Goal: Task Accomplishment & Management: Complete application form

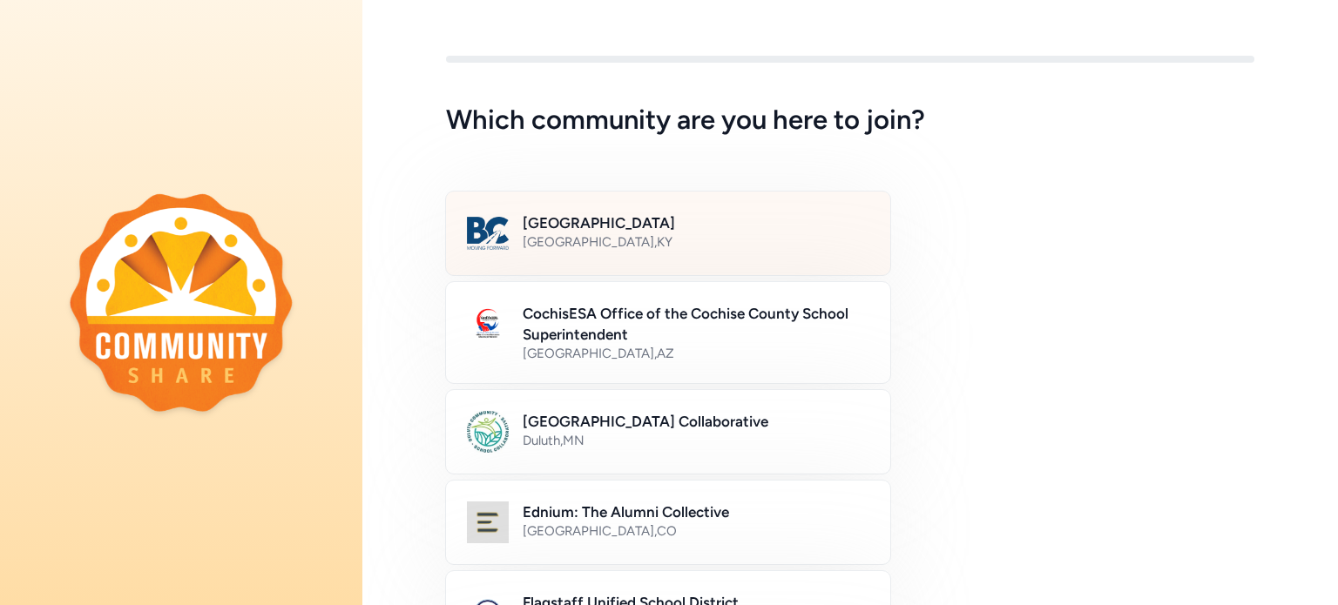
click at [664, 253] on div "Bullitt County Public Schools [GEOGRAPHIC_DATA] , [GEOGRAPHIC_DATA]" at bounding box center [695, 233] width 347 height 42
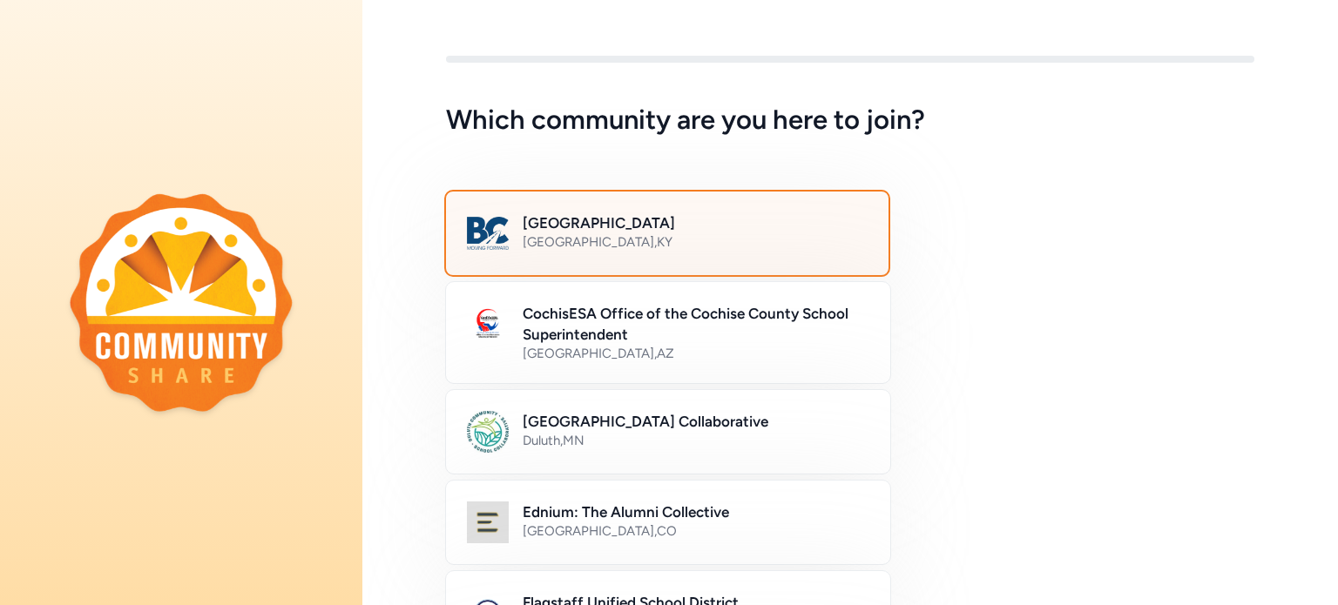
click at [592, 226] on h2 "[GEOGRAPHIC_DATA]" at bounding box center [694, 222] width 345 height 21
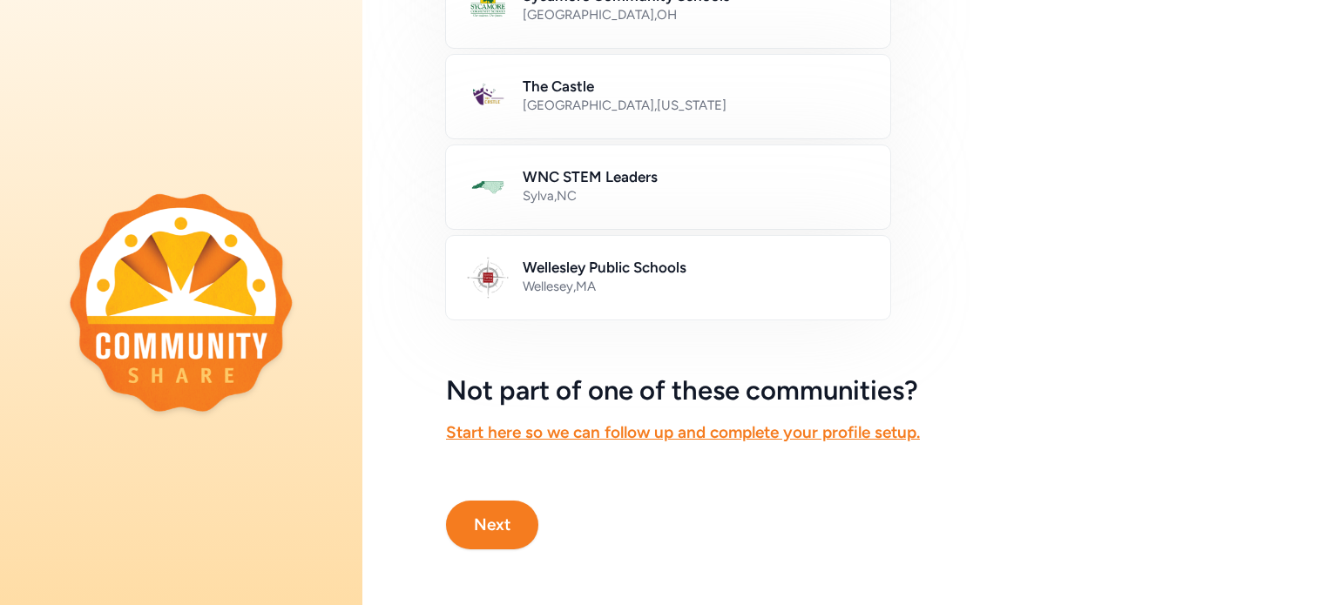
scroll to position [1068, 0]
click at [487, 520] on button "Next" at bounding box center [492, 525] width 92 height 49
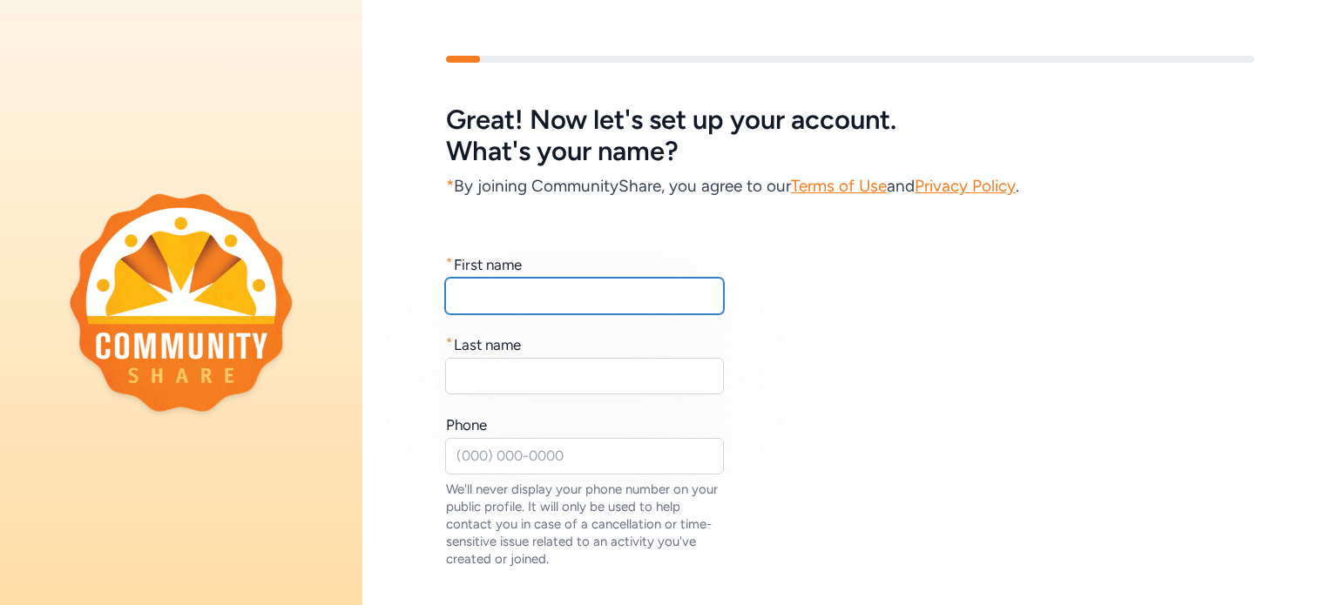
click at [543, 284] on input "text" at bounding box center [584, 296] width 279 height 37
type input "[PERSON_NAME]"
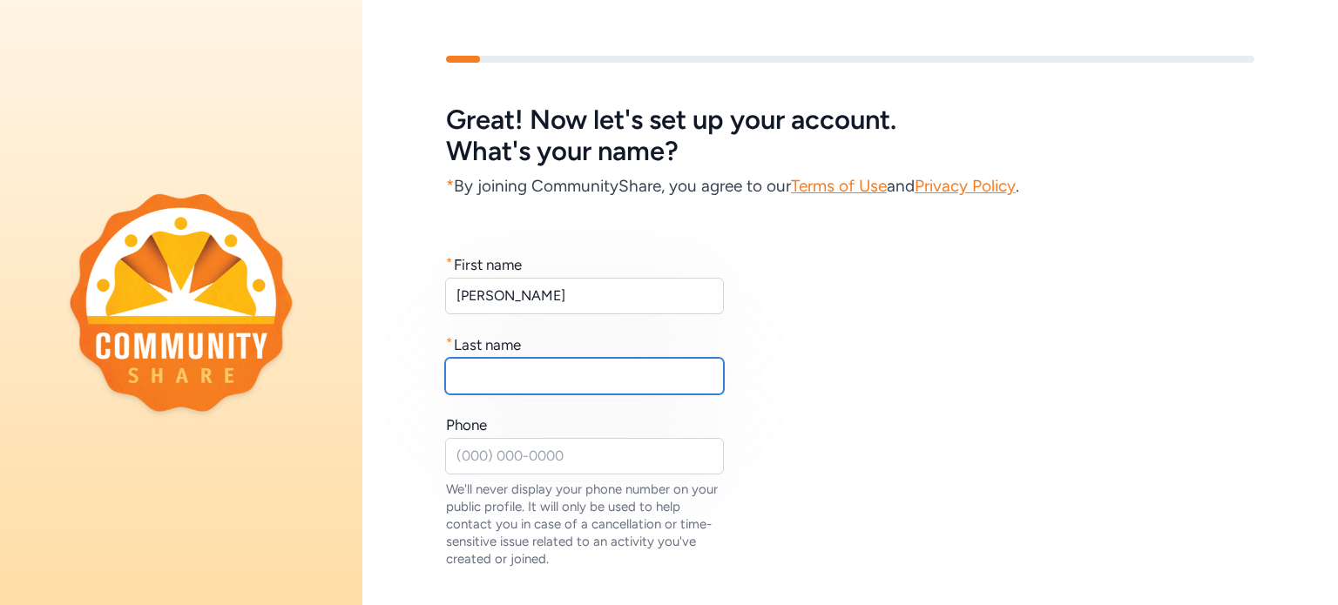
click at [542, 373] on input "text" at bounding box center [584, 376] width 279 height 37
type input "[PERSON_NAME]"
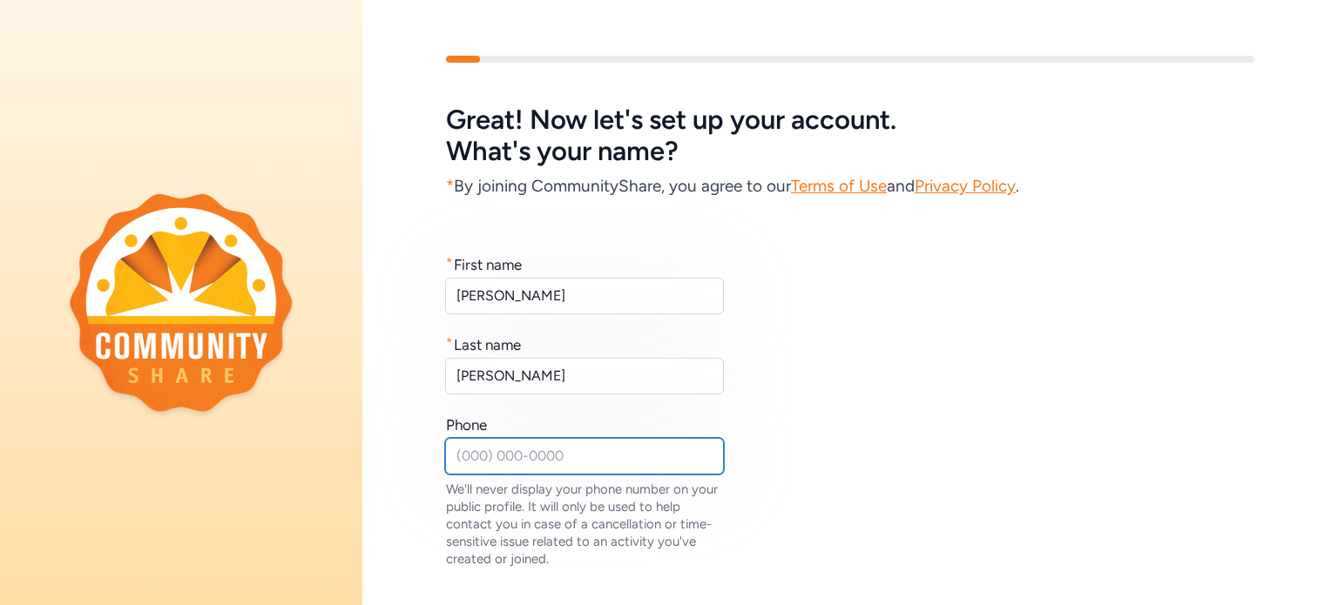
click at [525, 444] on input "text" at bounding box center [584, 456] width 279 height 37
type input "[PHONE_NUMBER]"
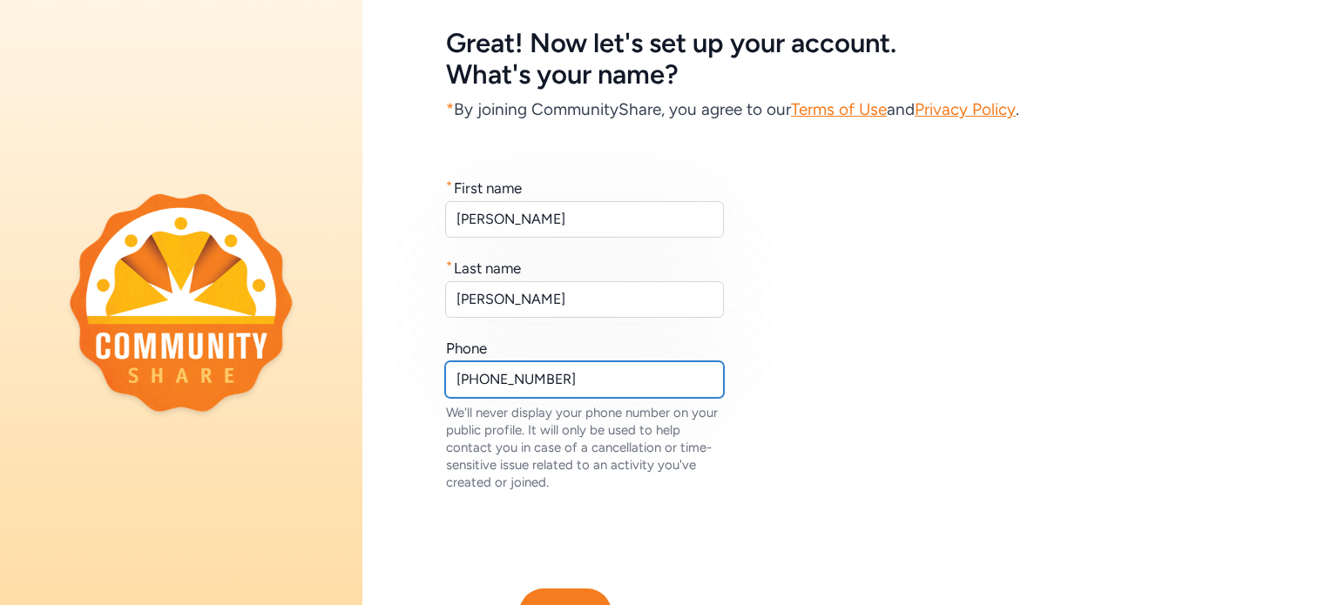
scroll to position [177, 0]
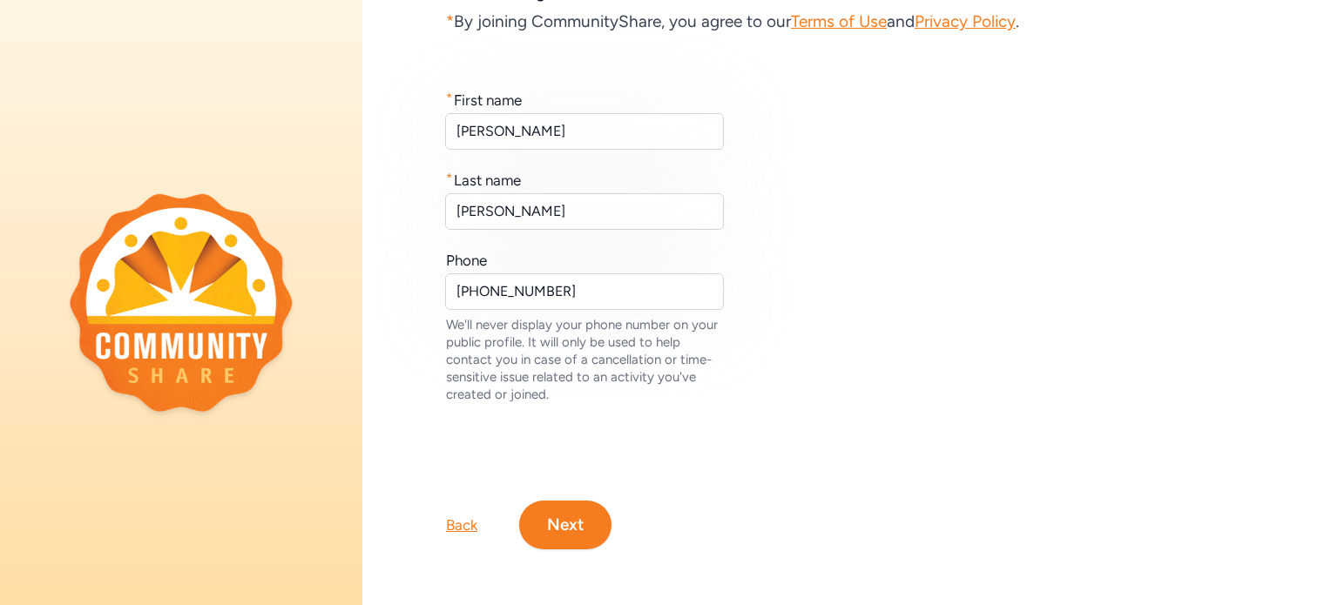
click at [547, 501] on button "Next" at bounding box center [565, 525] width 92 height 49
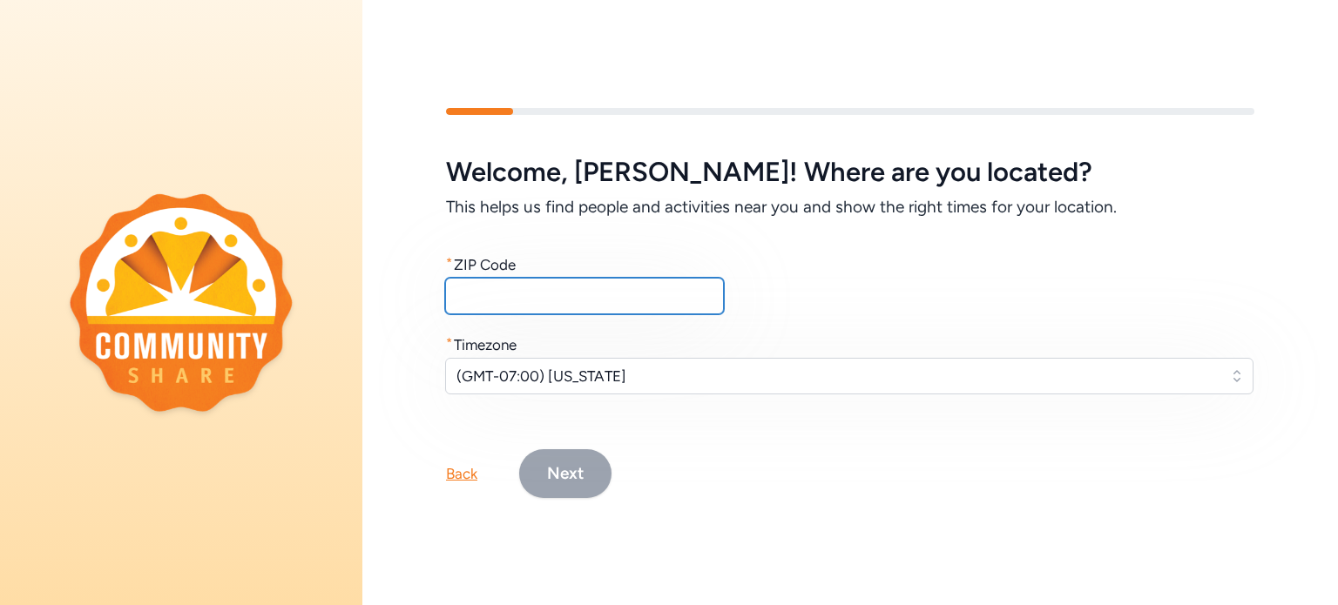
click at [588, 281] on input "text" at bounding box center [584, 296] width 279 height 37
type input "40291"
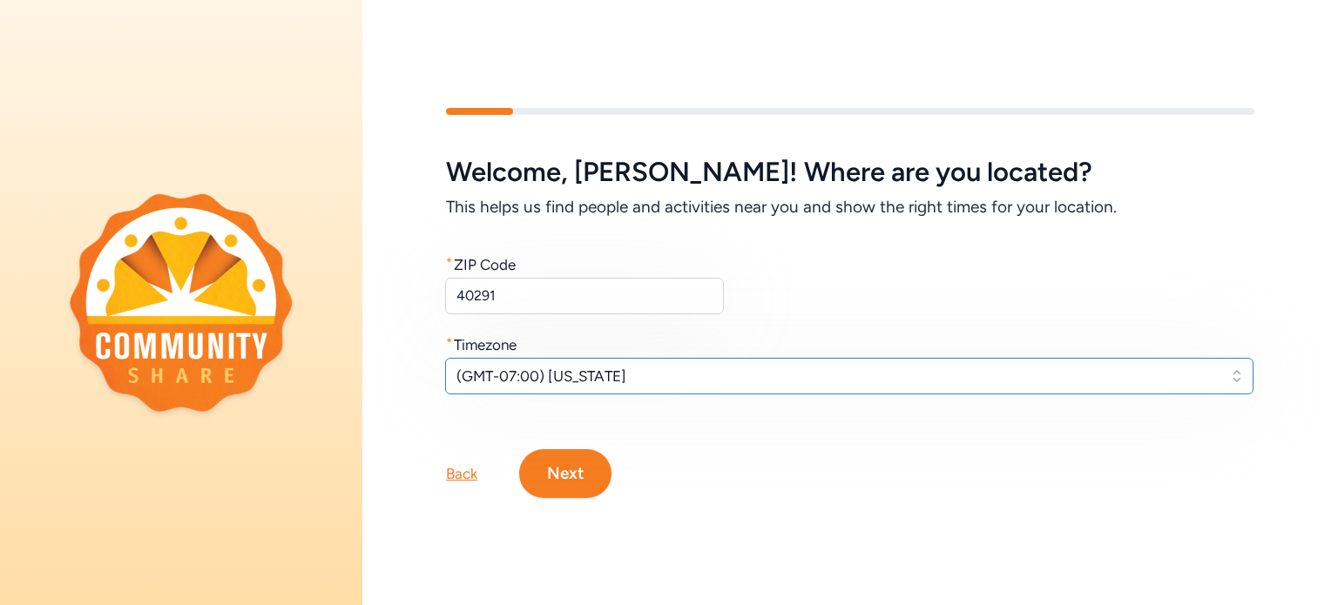
click at [582, 382] on button "(GMT-07:00) [US_STATE]" at bounding box center [849, 376] width 808 height 37
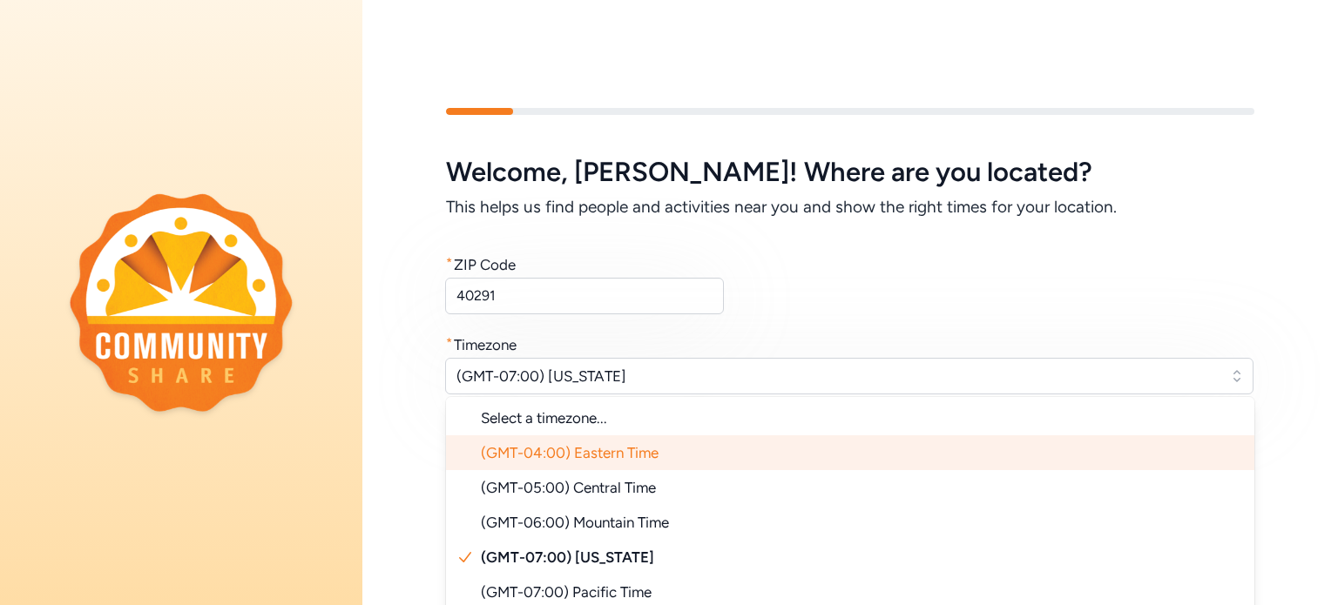
click at [563, 444] on span "(GMT-04:00) Eastern Time" at bounding box center [570, 452] width 178 height 17
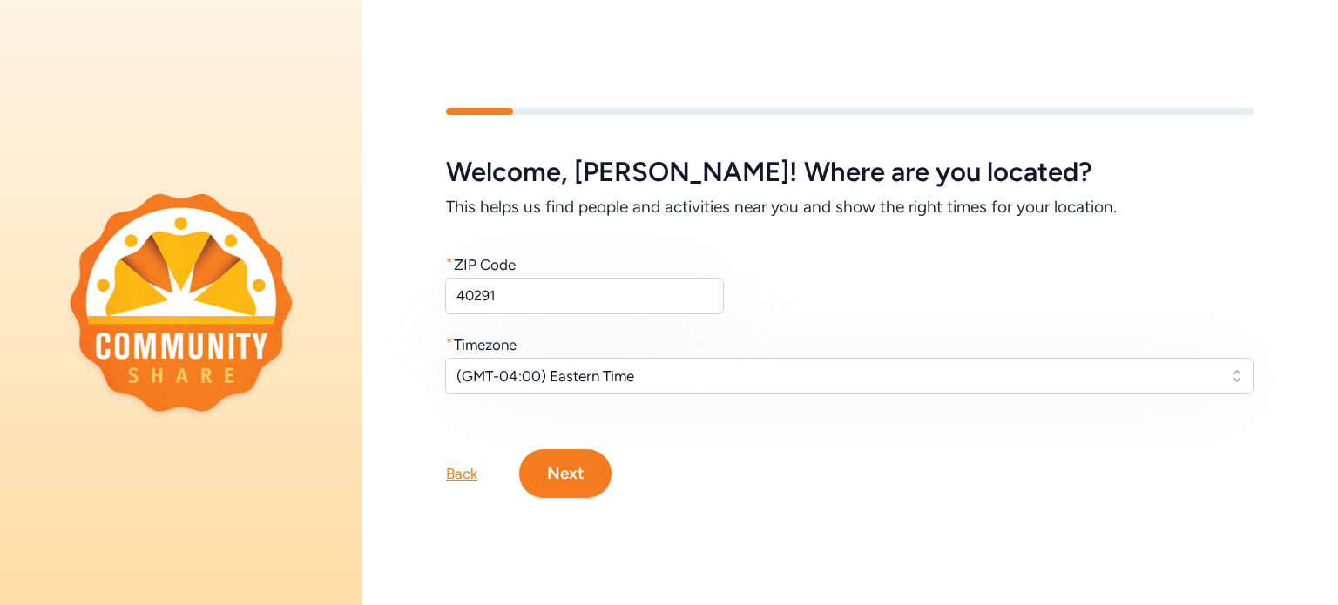
click at [560, 454] on button "Next" at bounding box center [565, 473] width 92 height 49
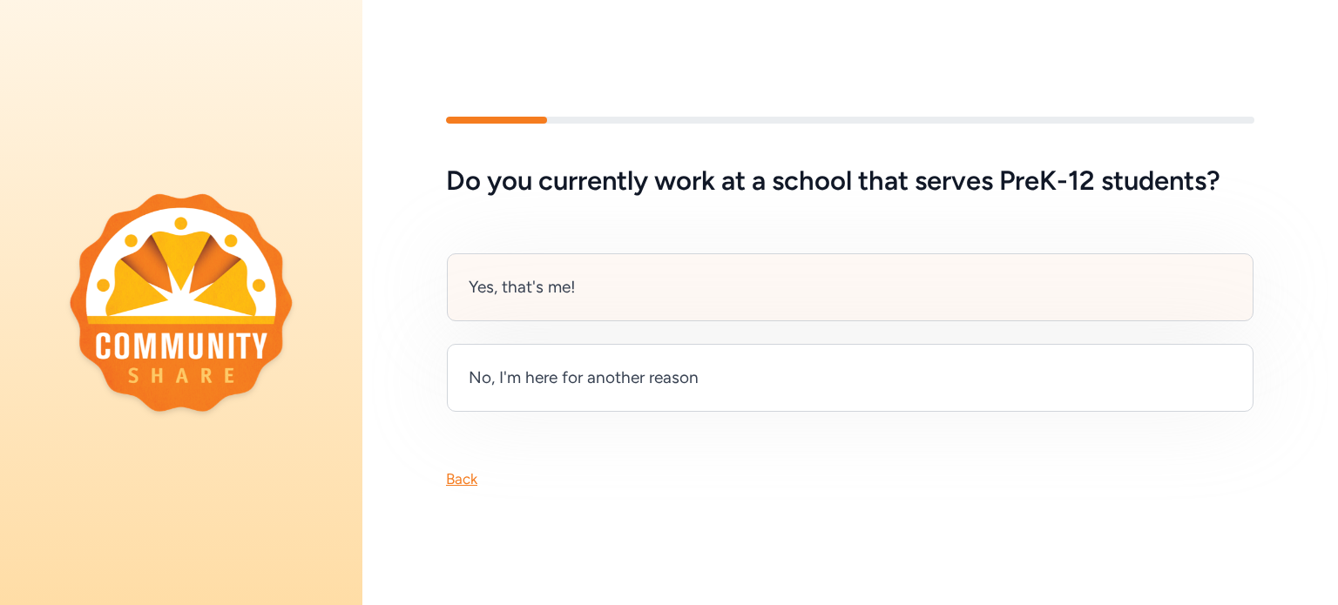
click at [588, 288] on div "Yes, that's me!" at bounding box center [850, 287] width 806 height 68
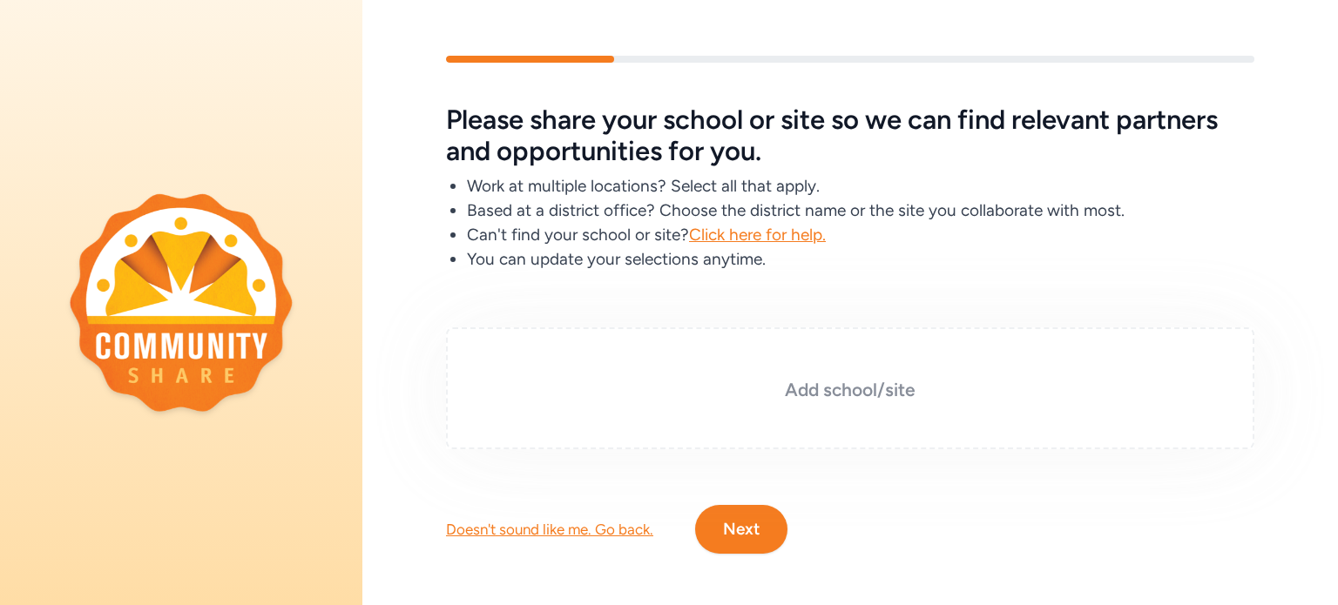
click at [801, 374] on div "Add school/site" at bounding box center [850, 388] width 808 height 122
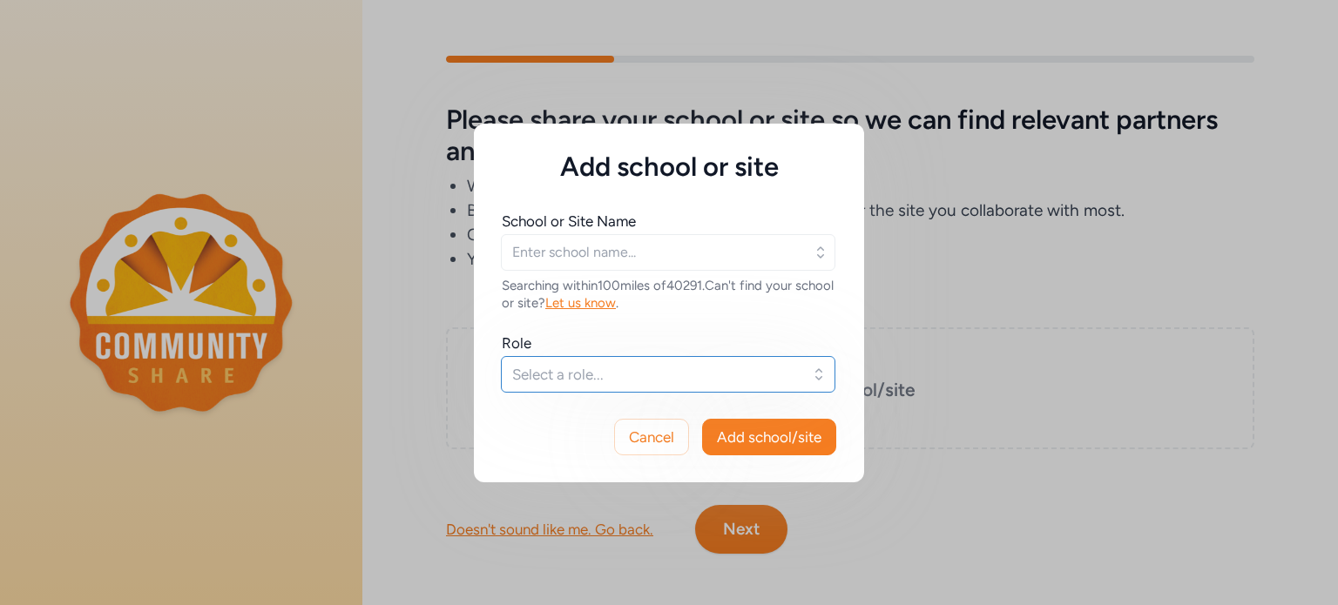
click at [638, 379] on span "Select a role..." at bounding box center [655, 374] width 287 height 21
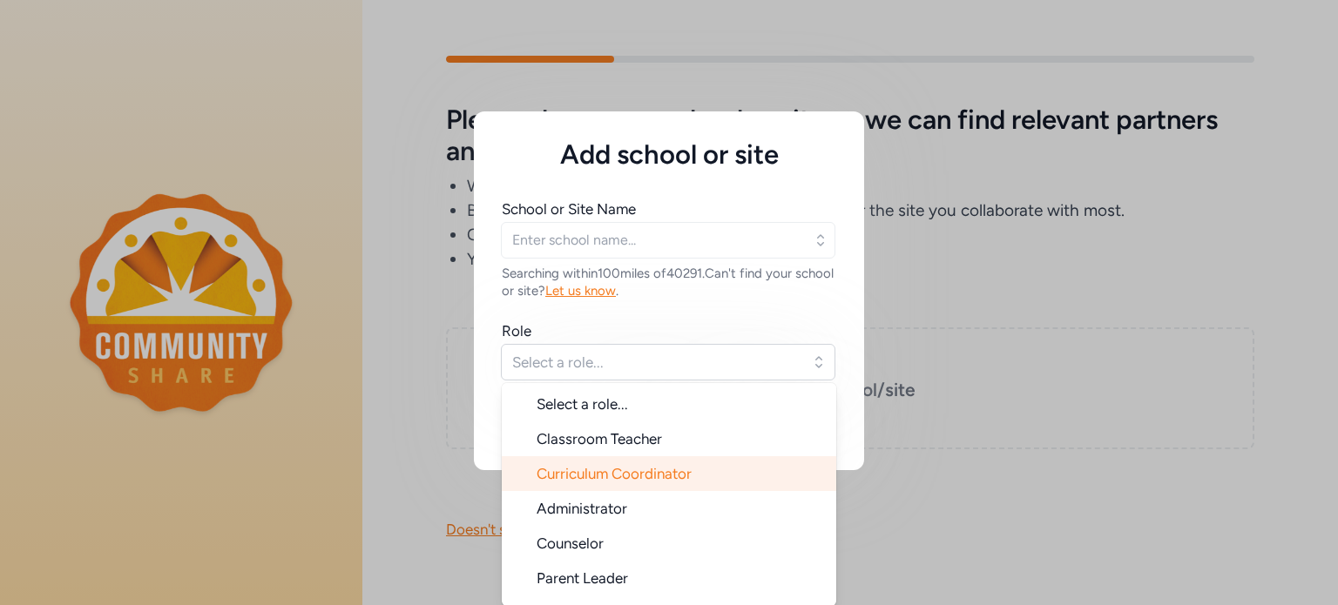
scroll to position [28, 0]
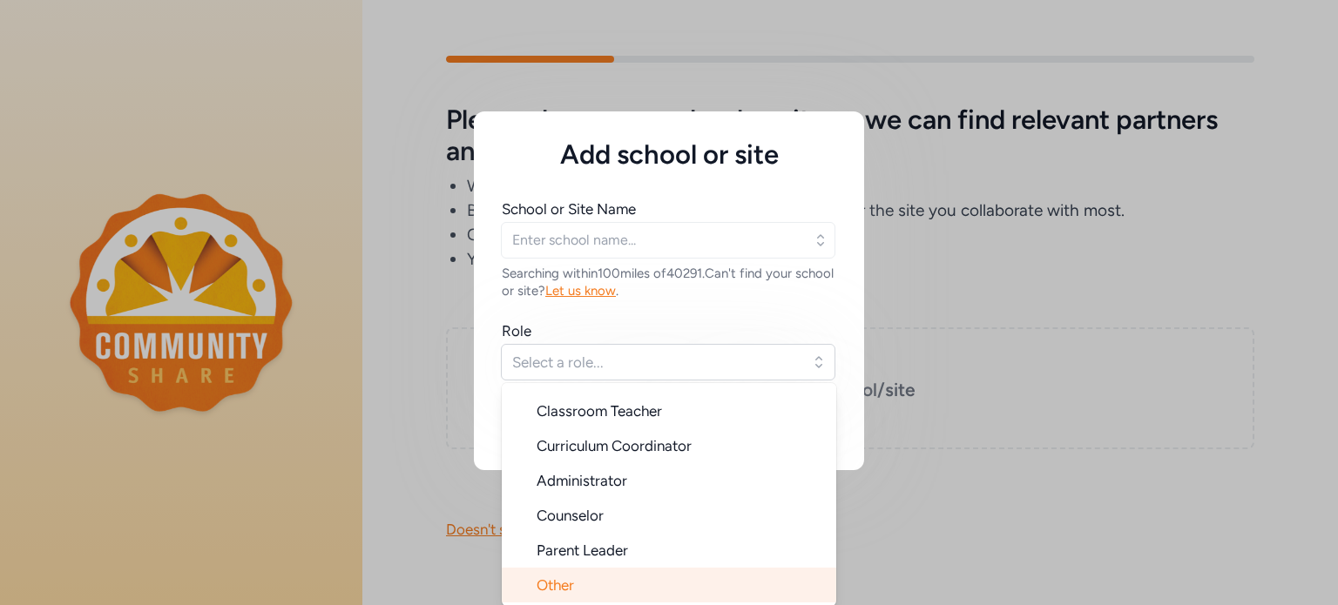
click at [594, 582] on li "Other" at bounding box center [669, 585] width 334 height 35
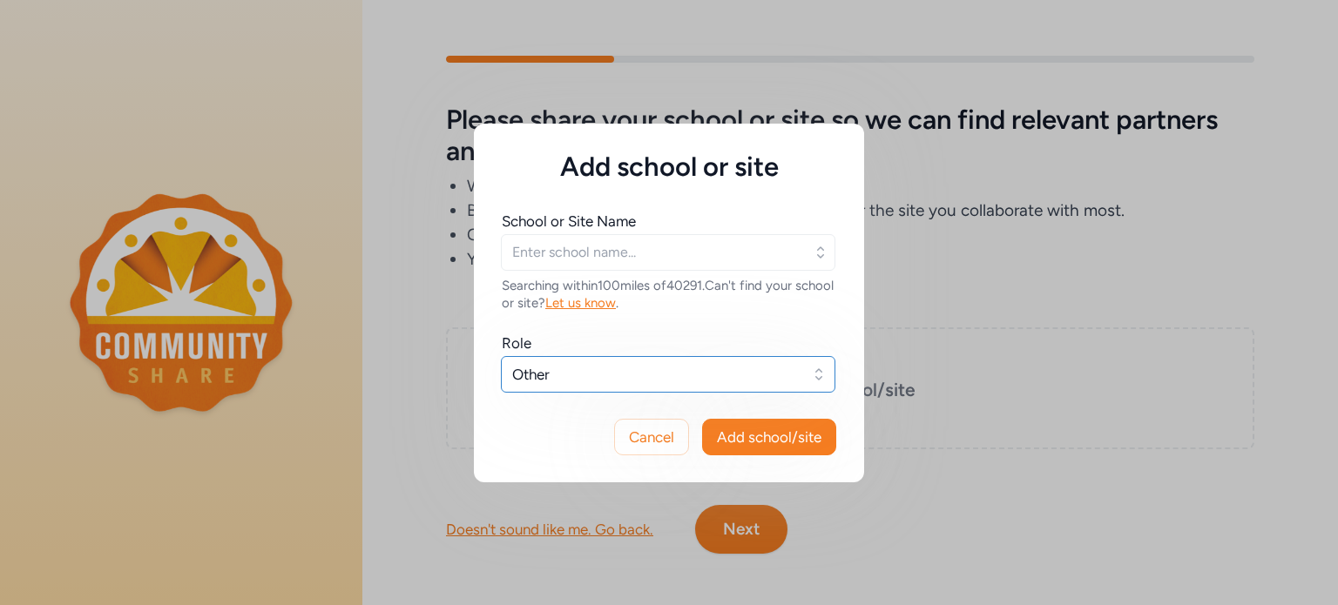
scroll to position [0, 0]
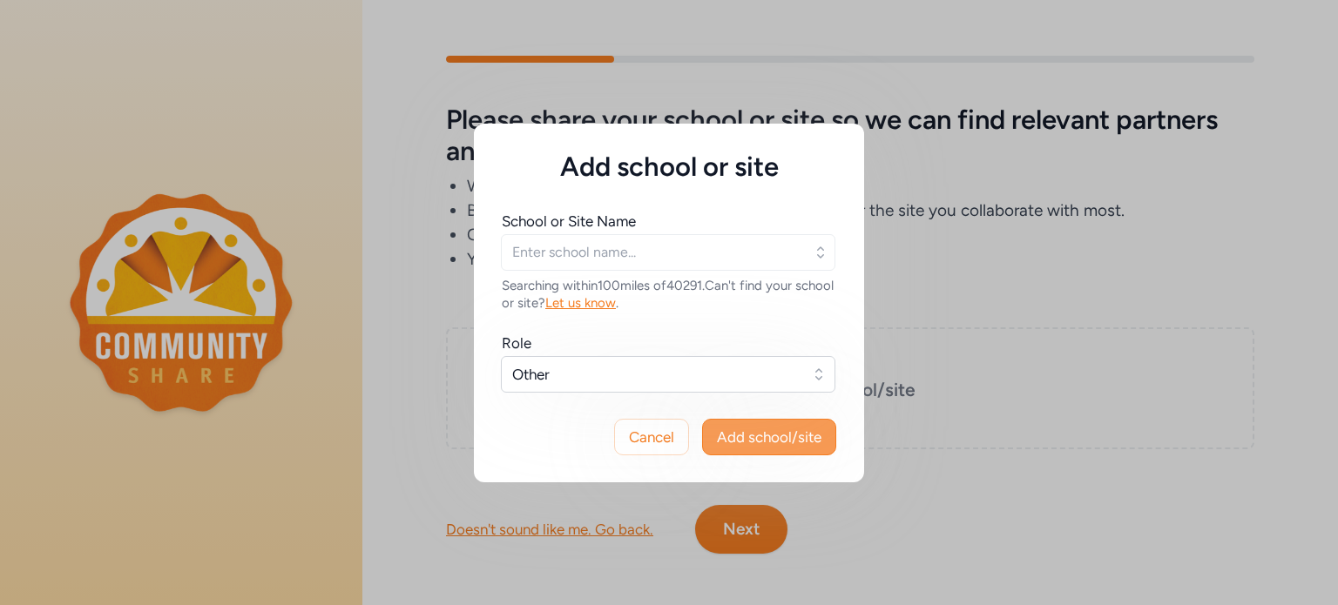
click at [778, 440] on span "Add school/site" at bounding box center [769, 437] width 104 height 21
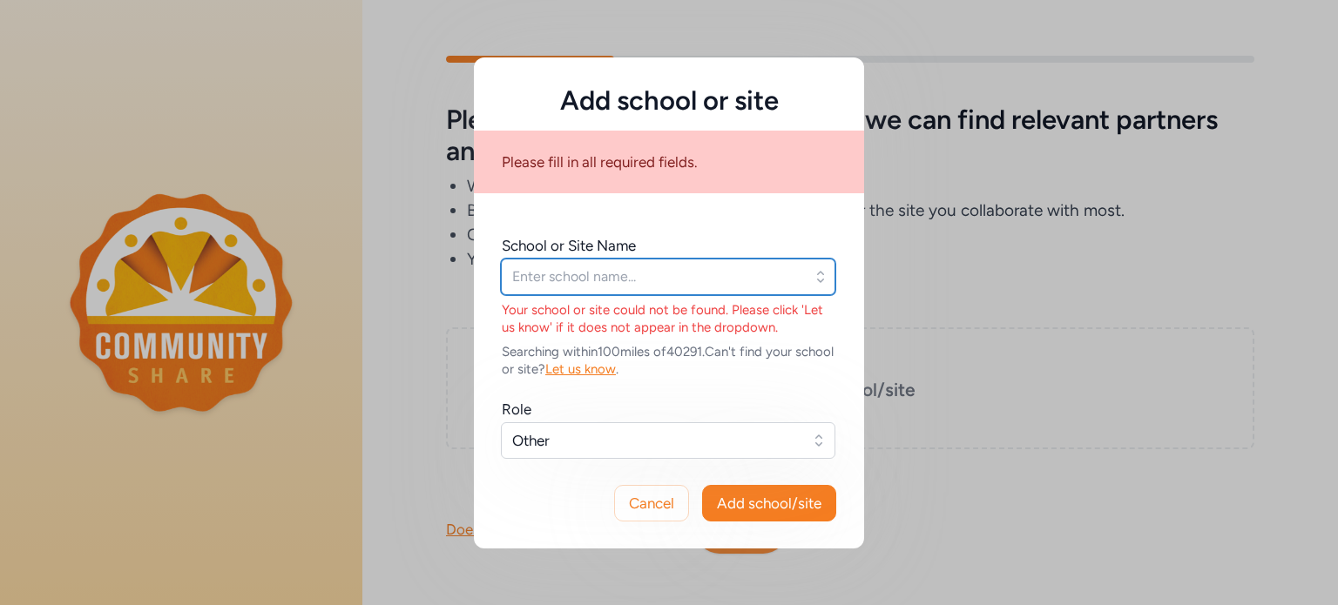
click at [571, 281] on input "text" at bounding box center [668, 277] width 334 height 37
click at [543, 273] on input "text" at bounding box center [668, 277] width 334 height 37
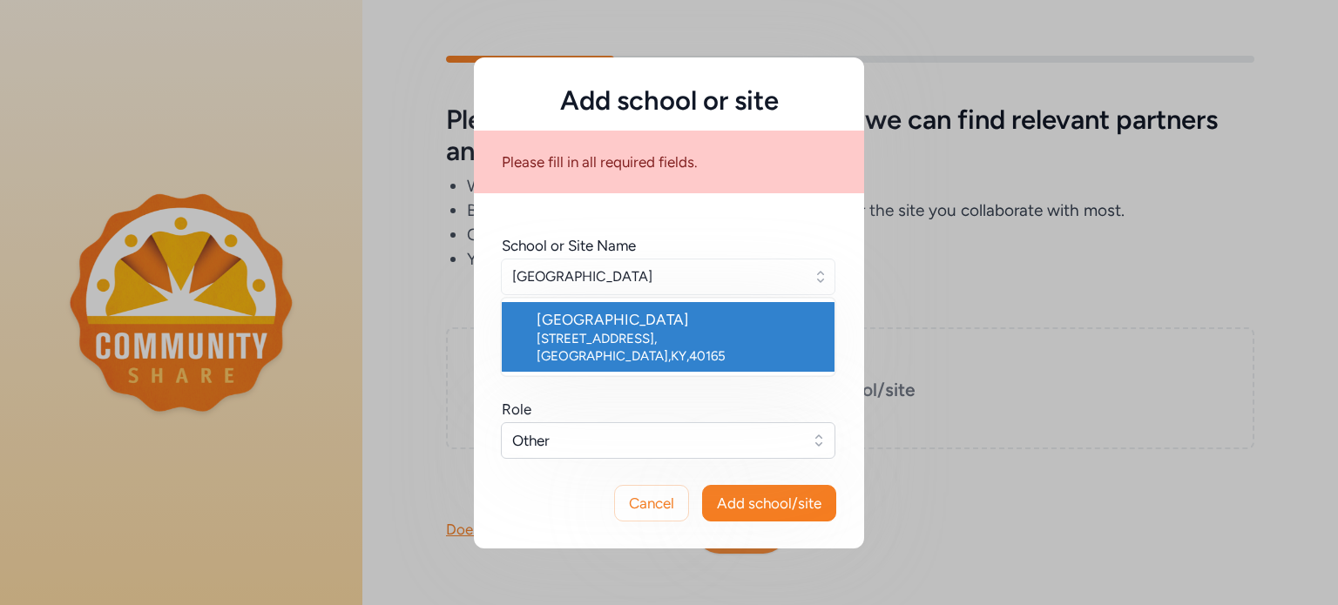
click at [636, 333] on div "[STREET_ADDRESS]" at bounding box center [678, 347] width 284 height 35
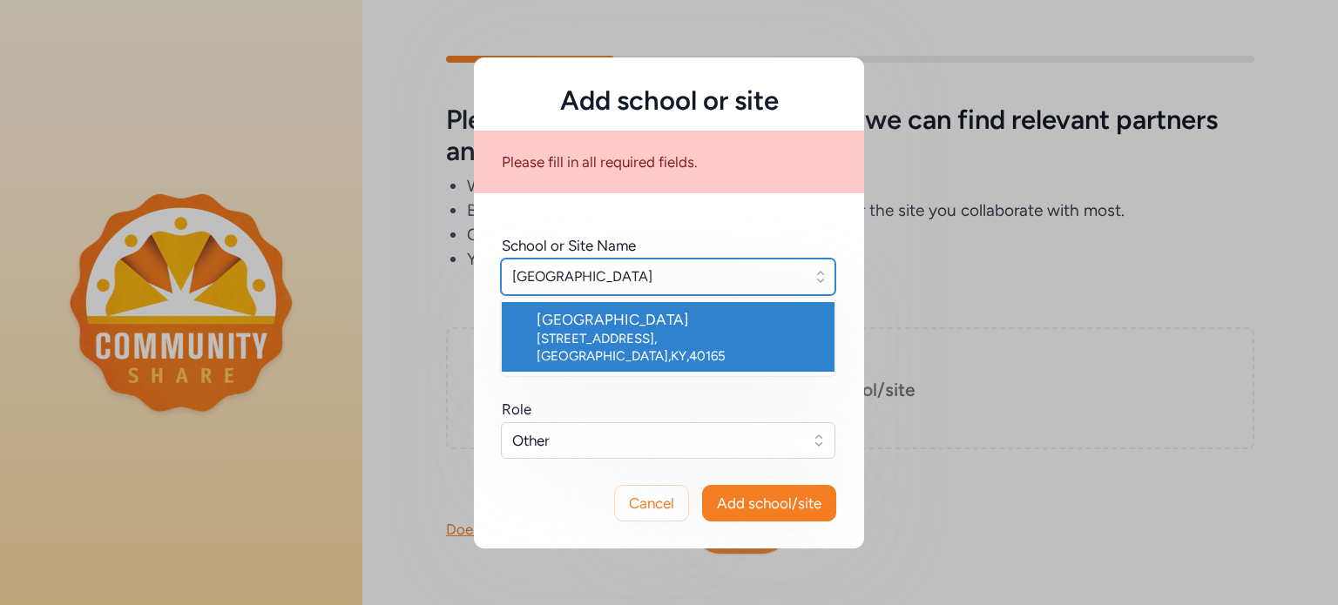
type input "[GEOGRAPHIC_DATA]"
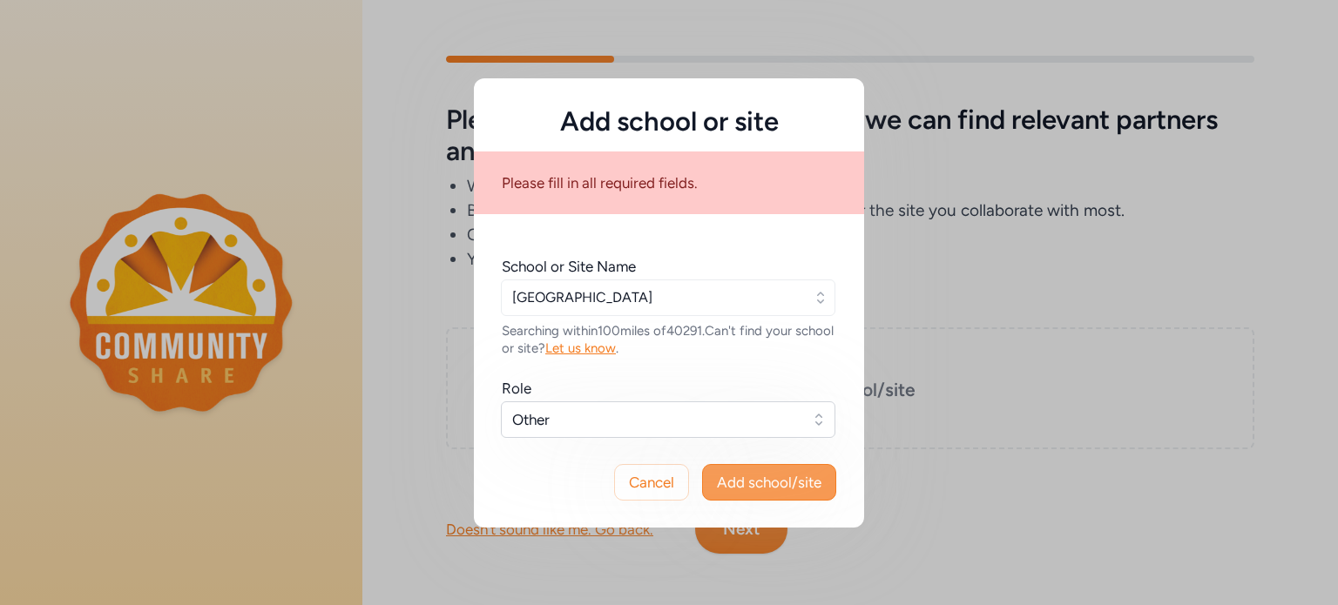
click at [756, 493] on button "Add school/site" at bounding box center [769, 482] width 134 height 37
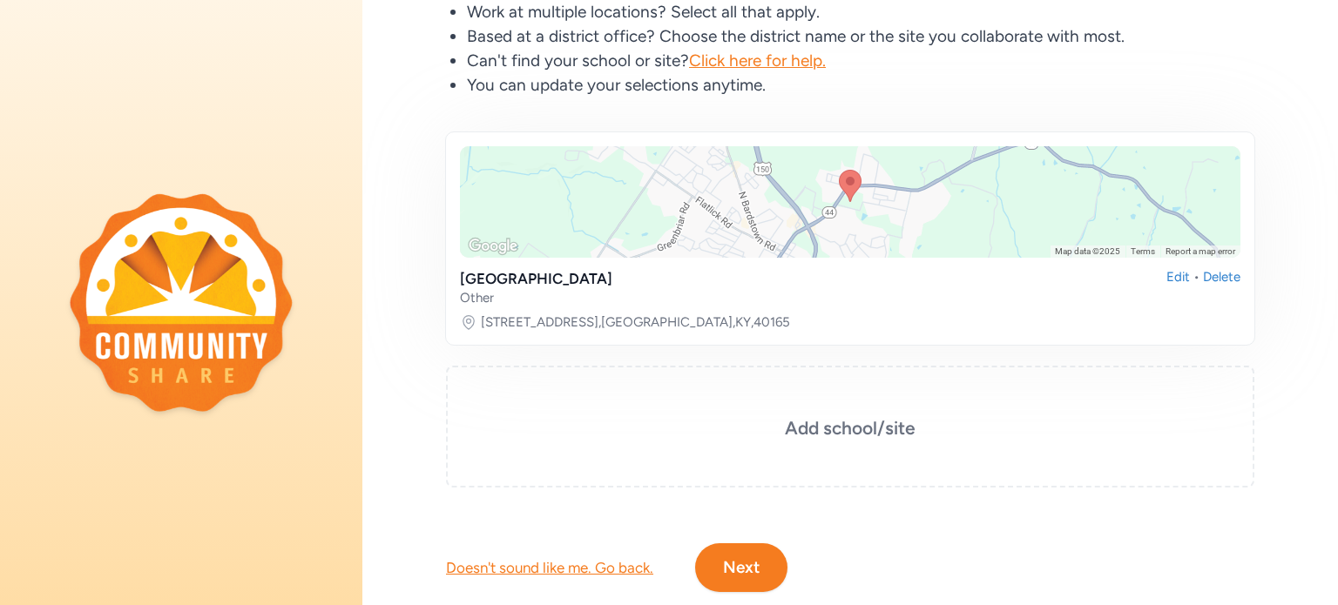
scroll to position [229, 0]
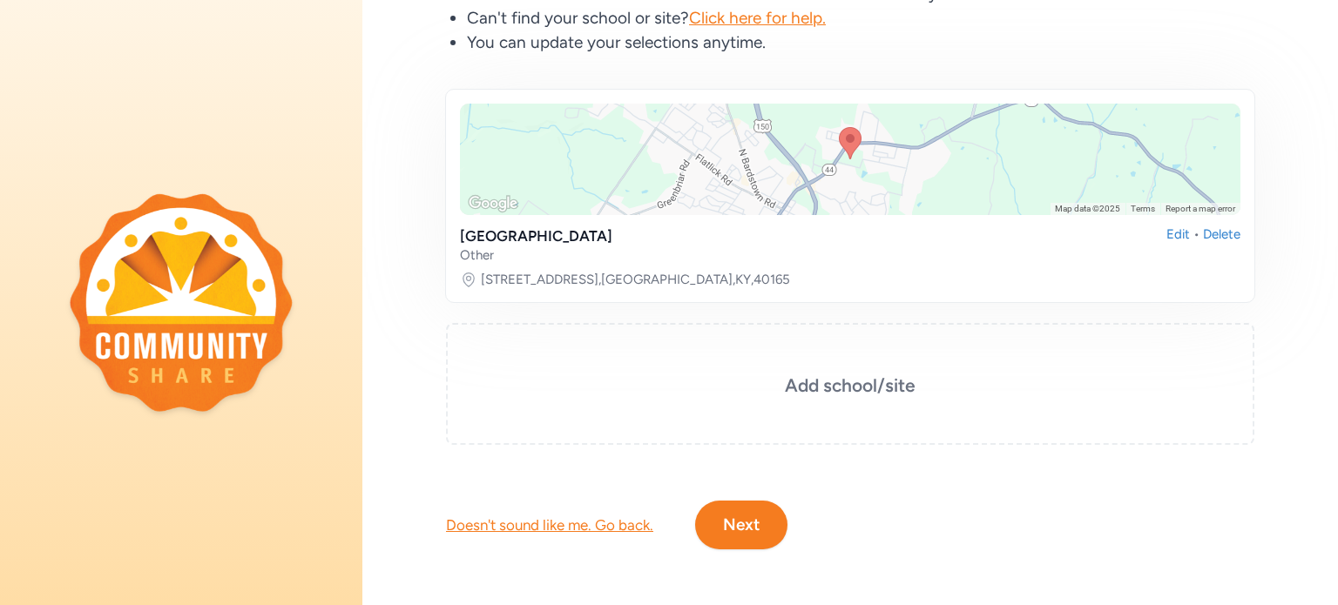
click at [738, 510] on button "Next" at bounding box center [741, 525] width 92 height 49
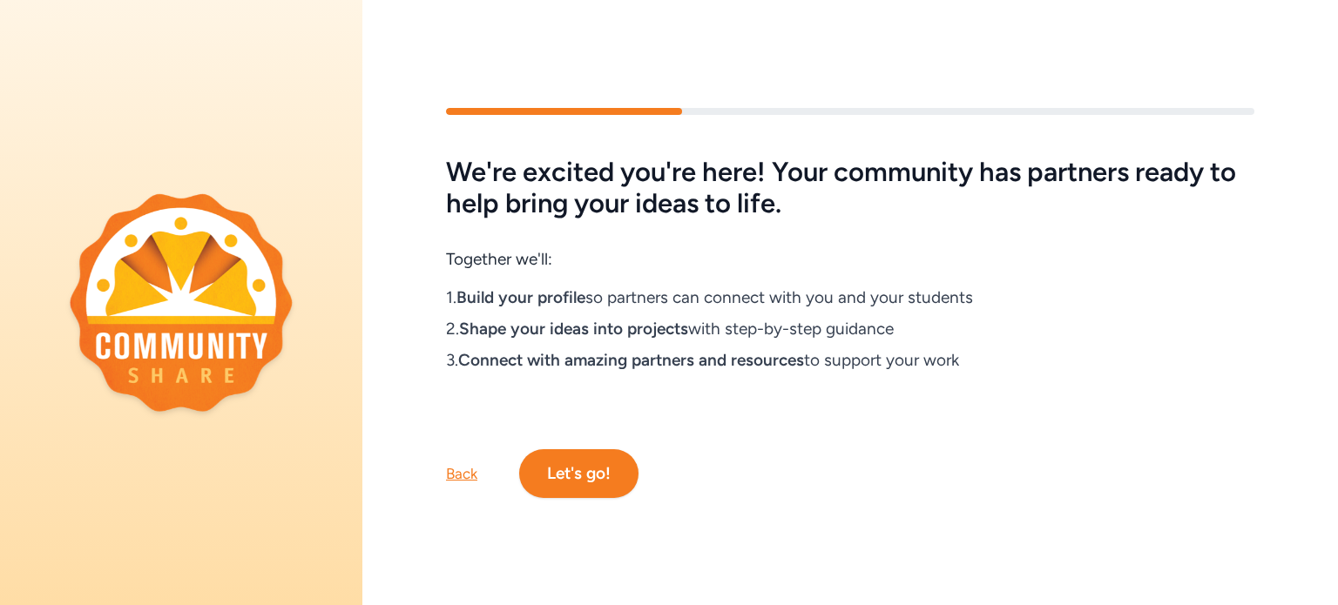
click at [585, 459] on button "Let's go!" at bounding box center [578, 473] width 119 height 49
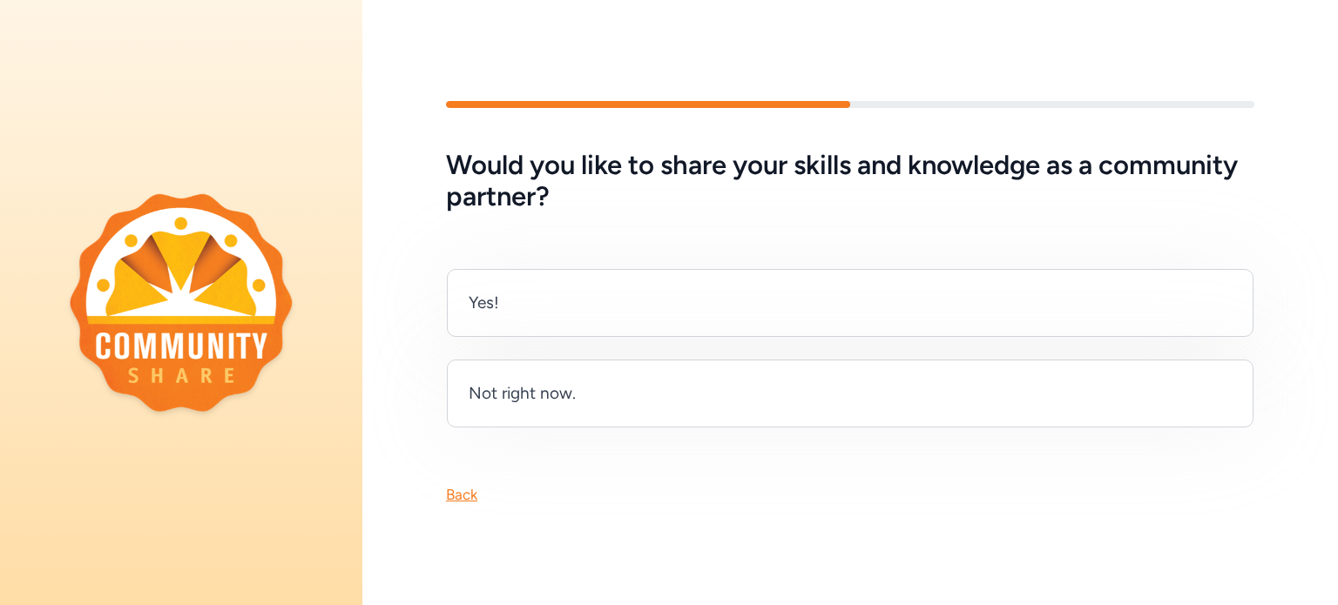
click at [456, 490] on div "Back" at bounding box center [461, 494] width 31 height 21
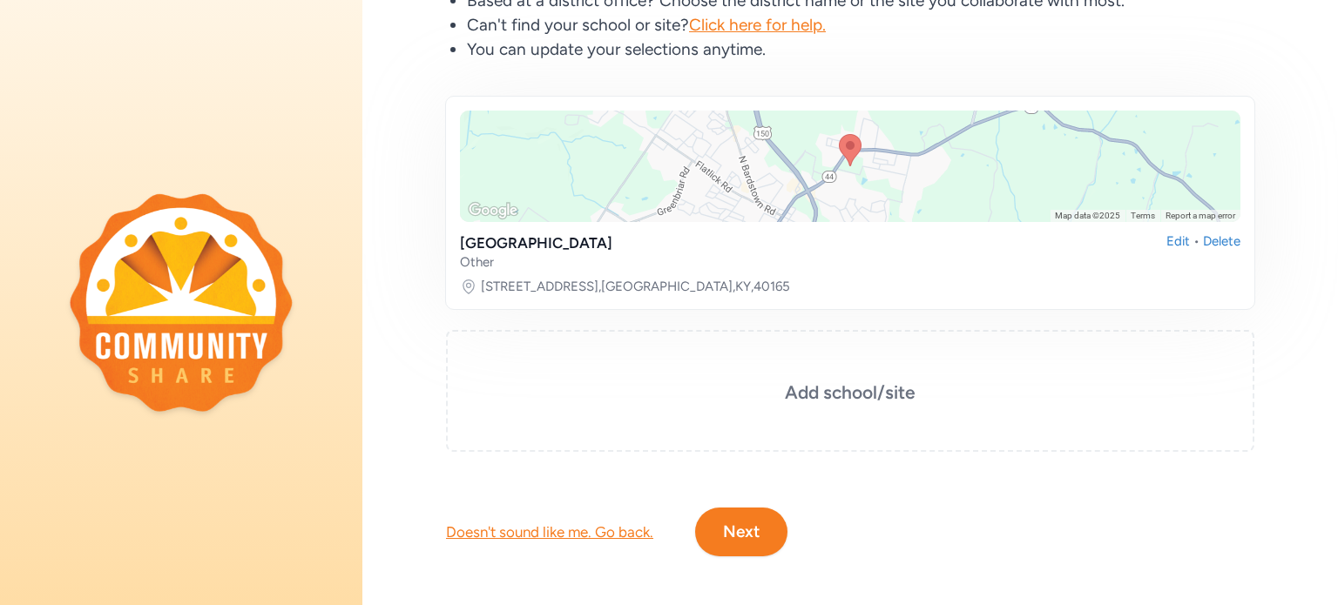
scroll to position [229, 0]
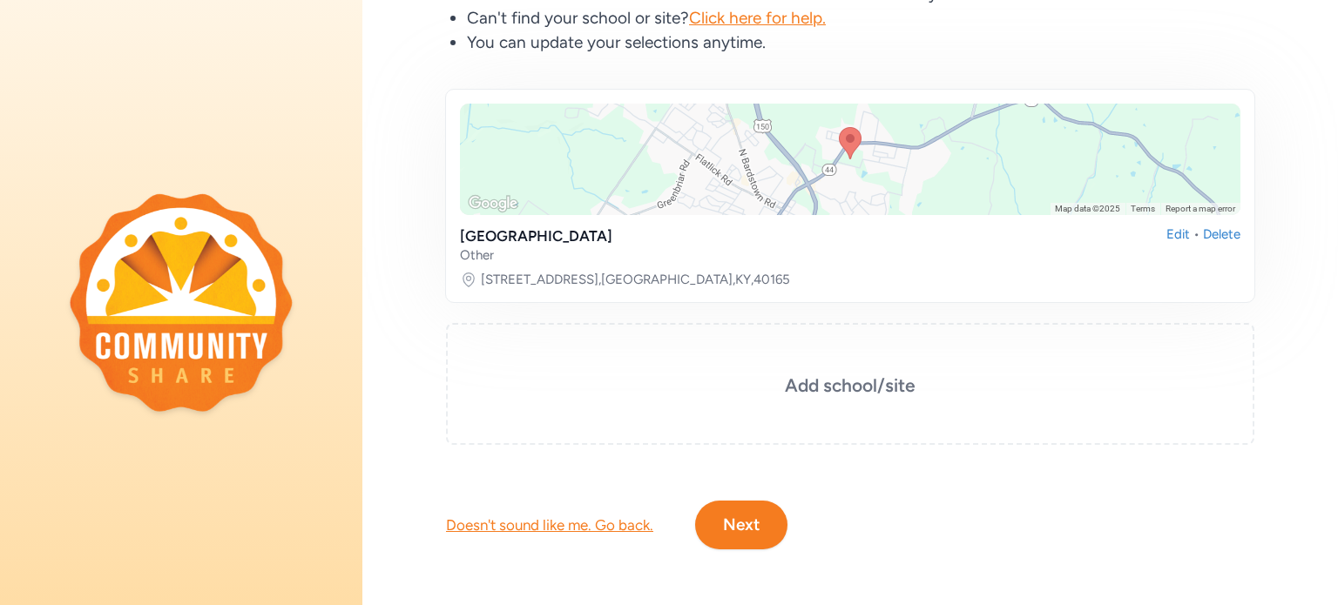
click at [481, 515] on div "Doesn't sound like me. Go back." at bounding box center [549, 525] width 207 height 21
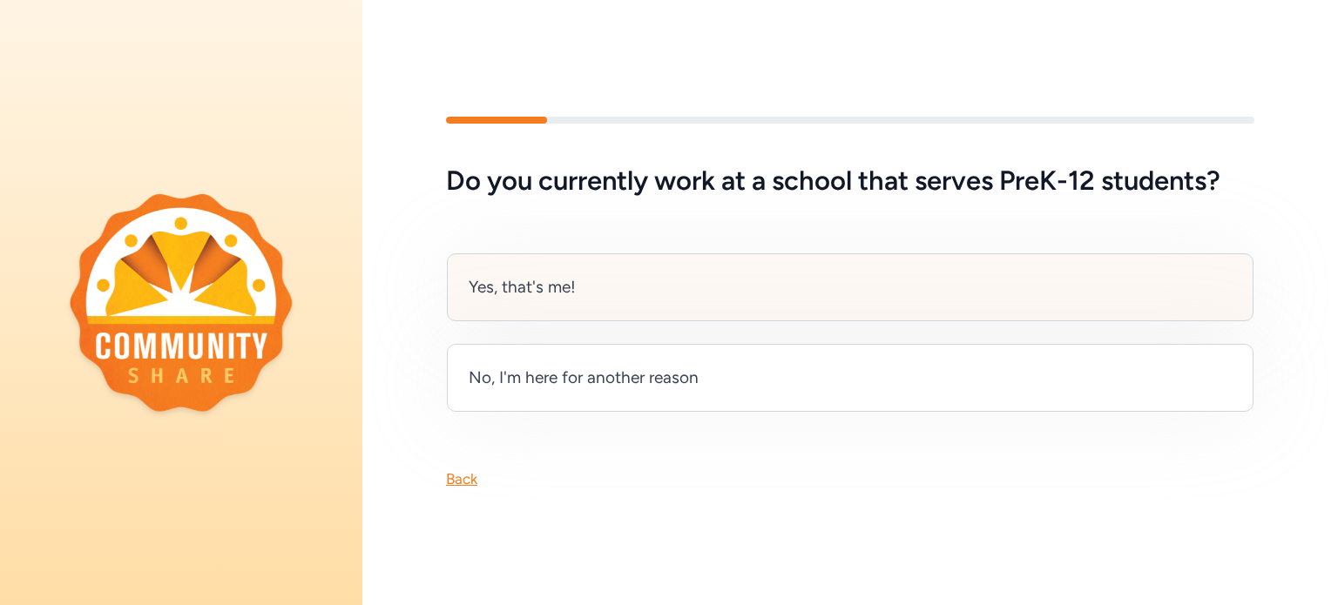
click at [547, 307] on div "Yes, that's me!" at bounding box center [850, 287] width 806 height 68
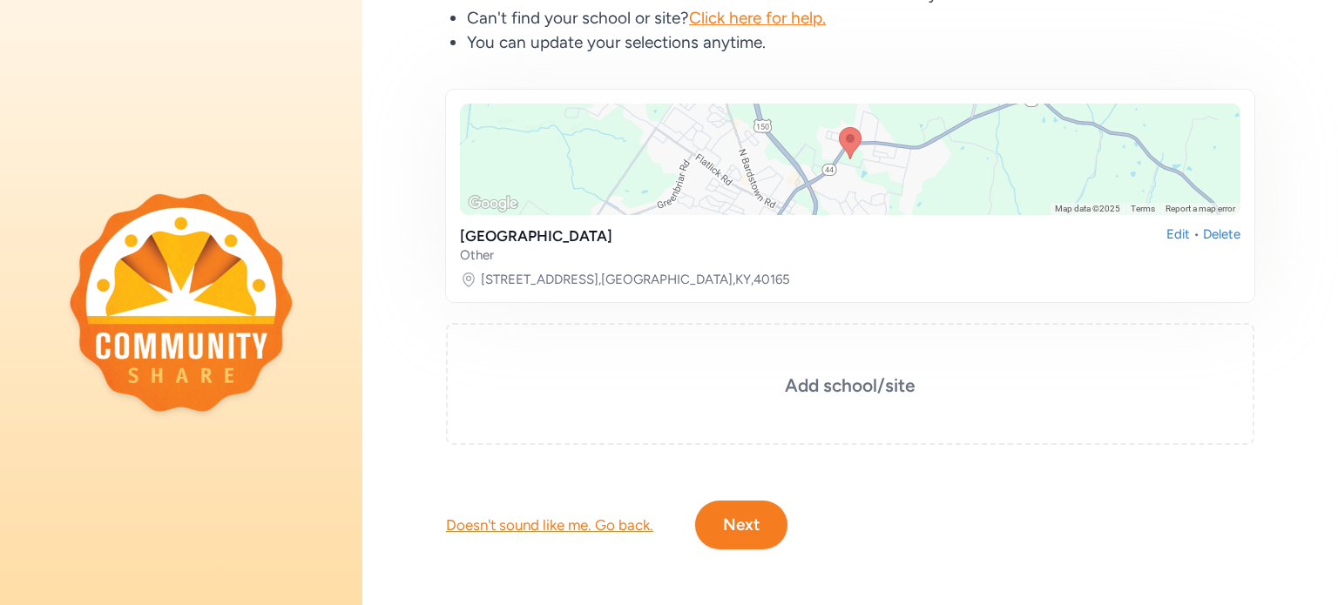
scroll to position [229, 0]
click at [742, 522] on button "Next" at bounding box center [741, 525] width 92 height 49
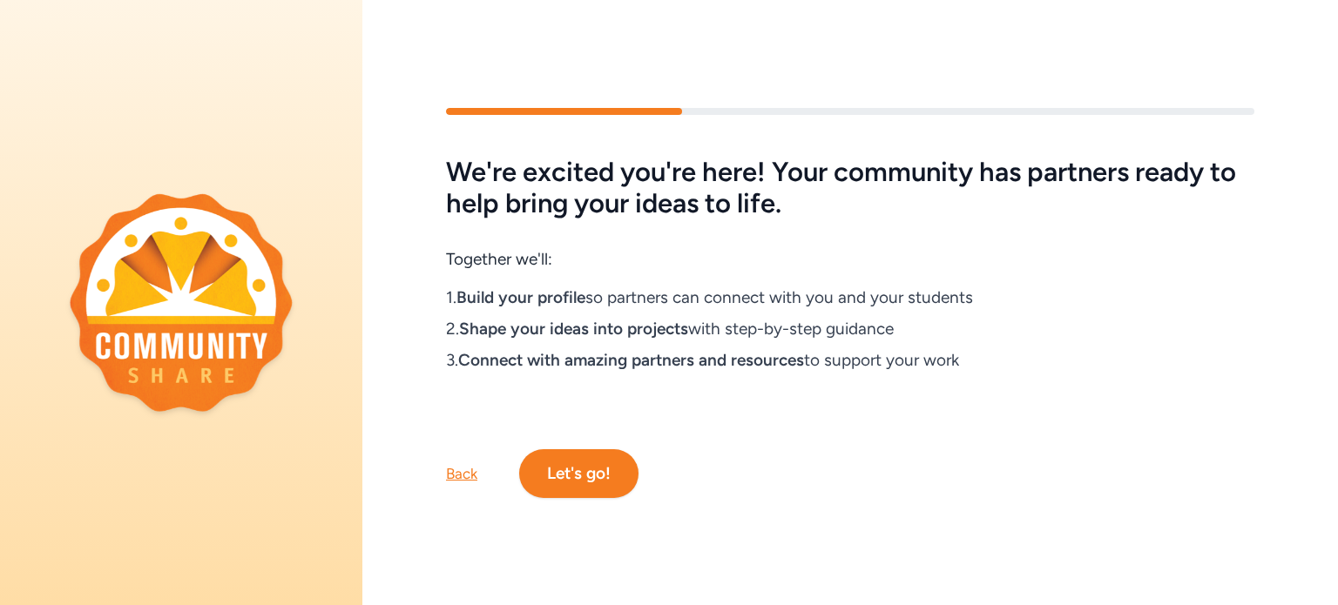
click at [607, 469] on button "Let's go!" at bounding box center [578, 473] width 119 height 49
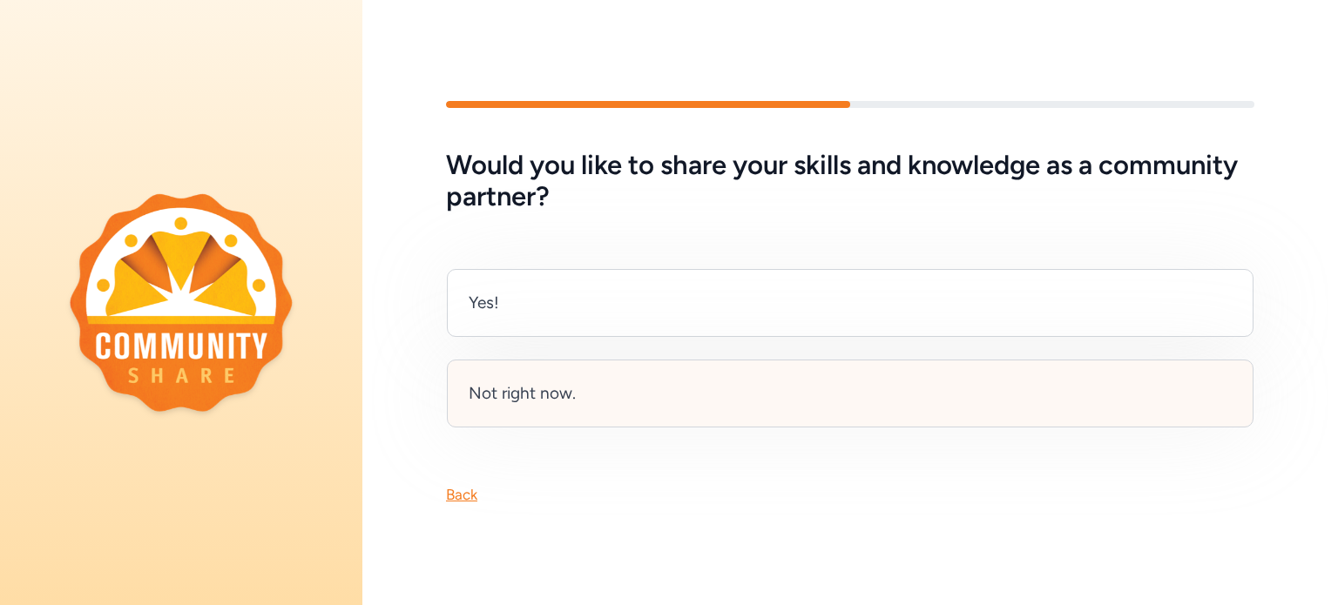
click at [543, 381] on div "Not right now." at bounding box center [521, 393] width 107 height 24
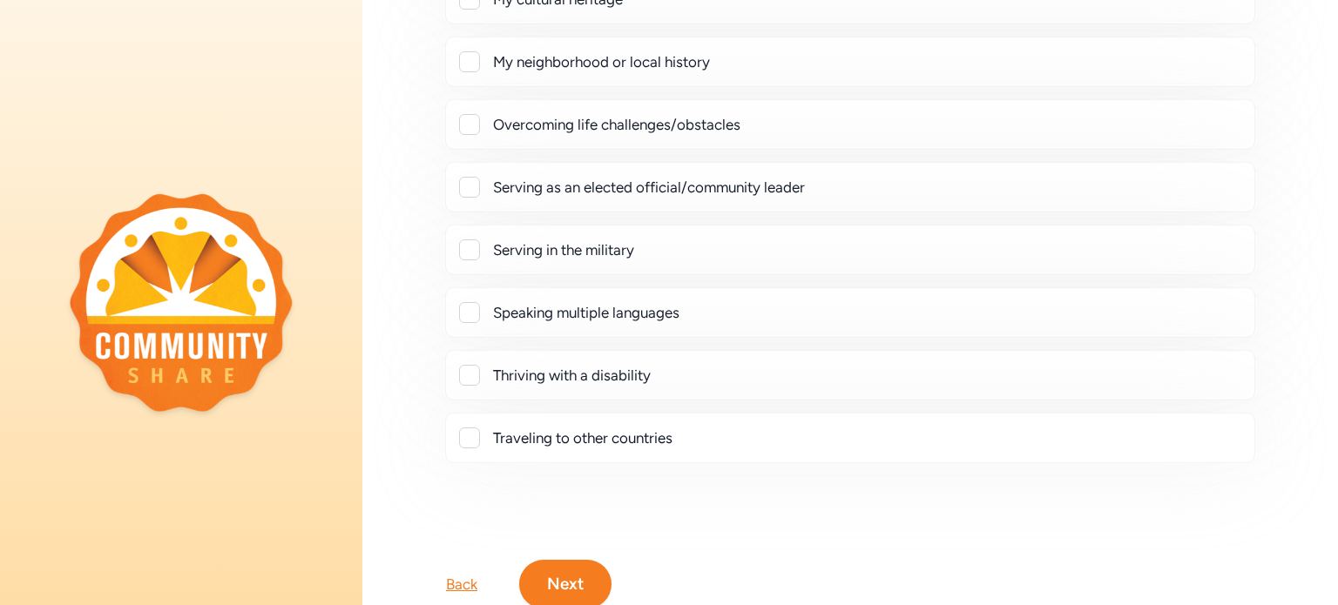
scroll to position [408, 0]
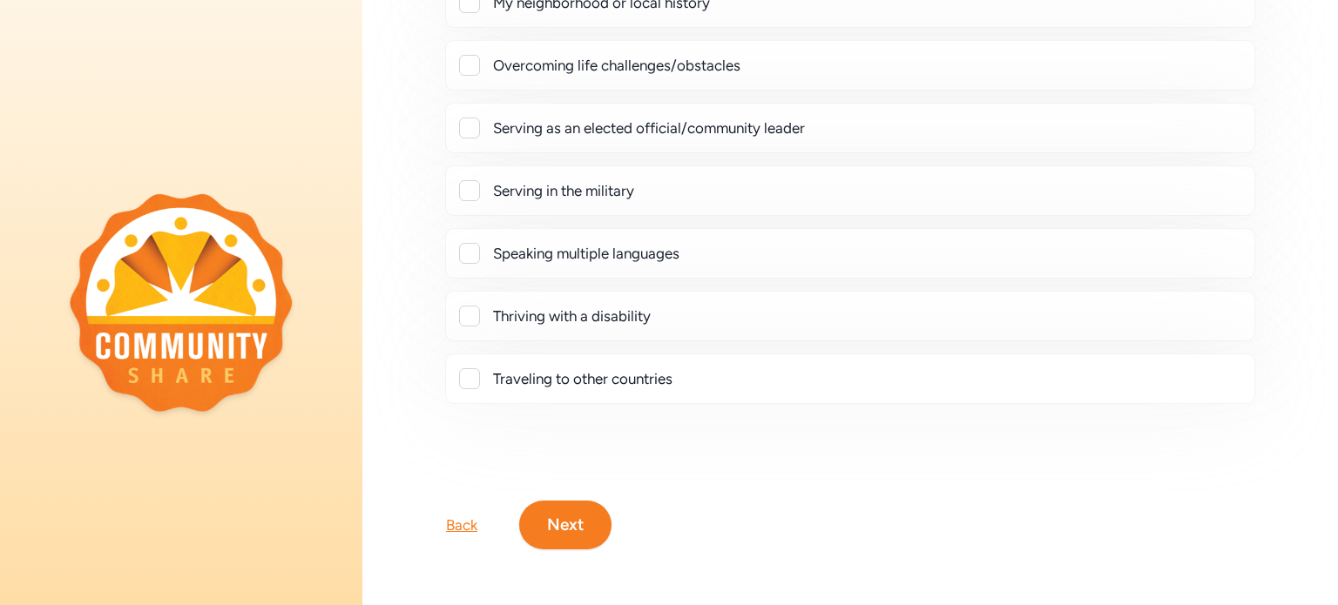
click at [579, 501] on button "Next" at bounding box center [565, 525] width 92 height 49
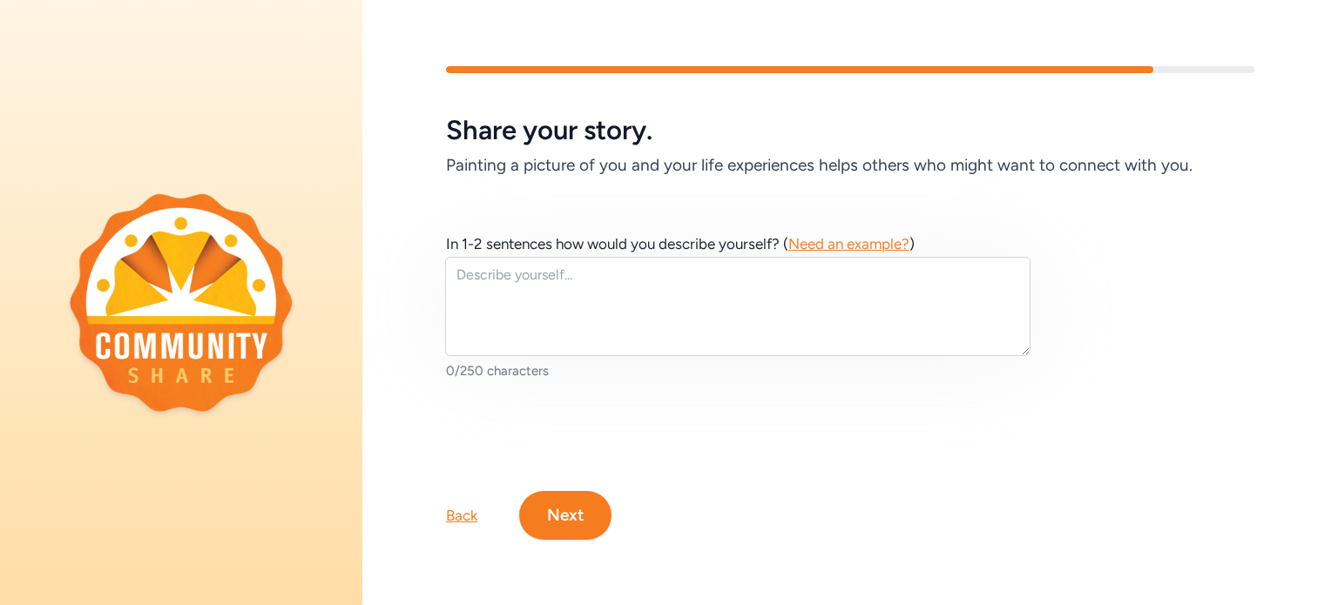
click at [571, 501] on button "Next" at bounding box center [565, 515] width 92 height 49
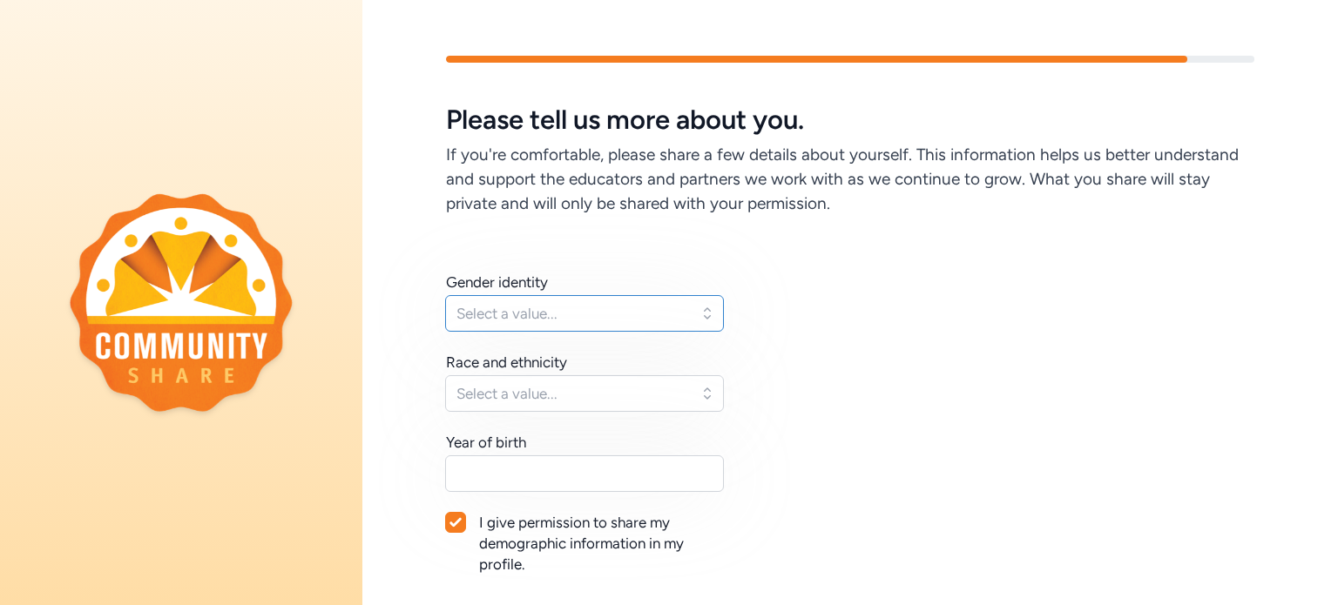
click at [519, 299] on button "Select a value..." at bounding box center [584, 313] width 279 height 37
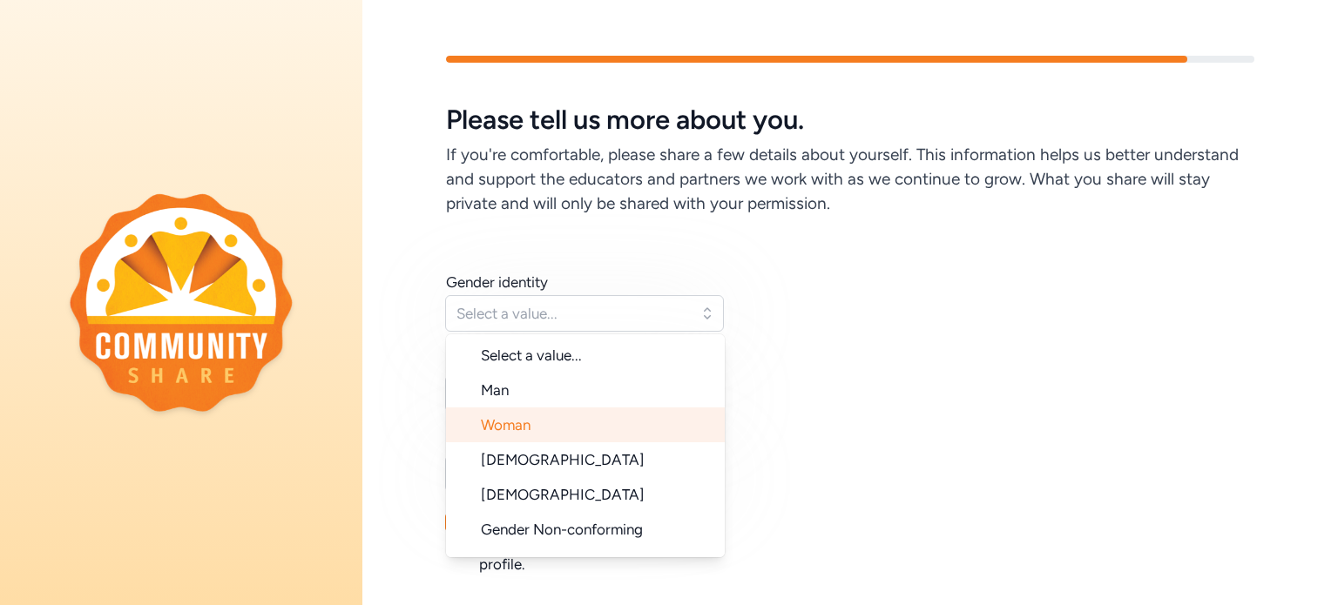
click at [522, 417] on span "Woman" at bounding box center [506, 424] width 50 height 17
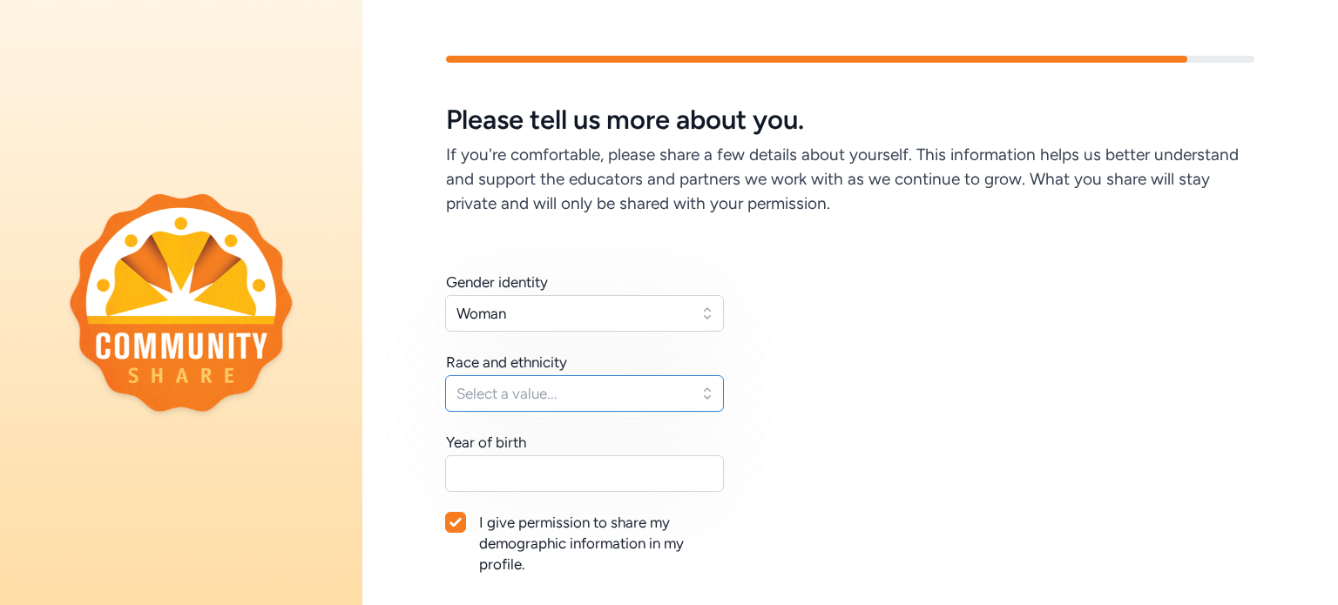
click at [528, 402] on span "Select a value..." at bounding box center [572, 393] width 232 height 21
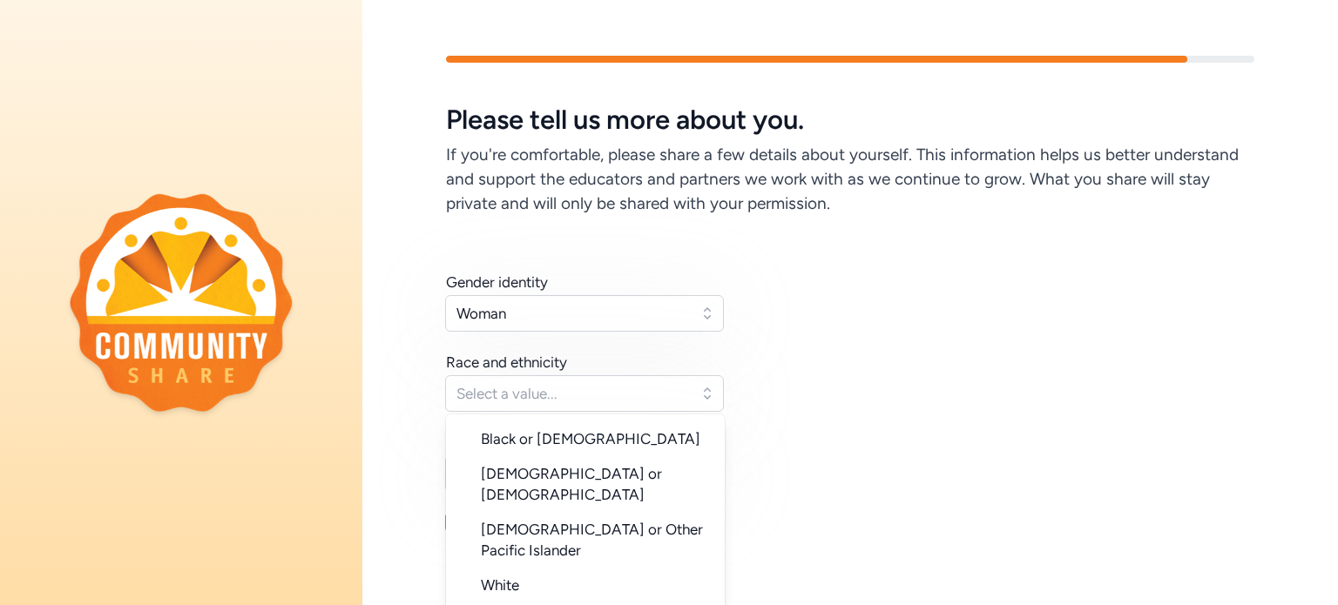
scroll to position [174, 0]
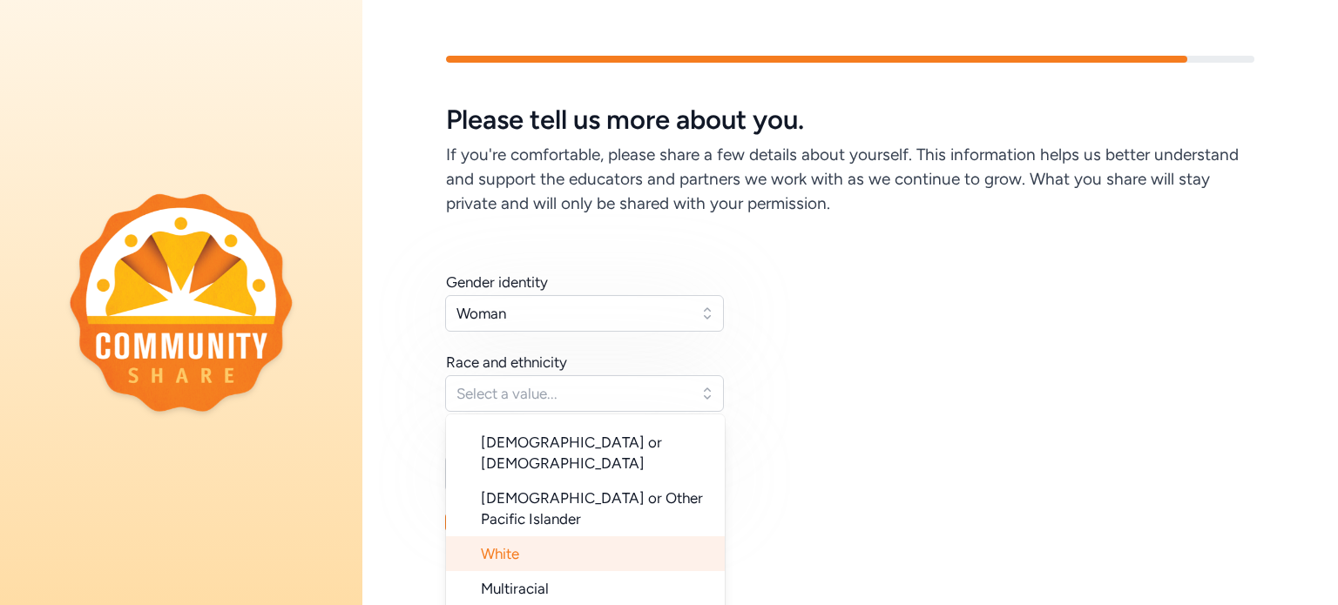
click at [526, 536] on li "White" at bounding box center [585, 553] width 279 height 35
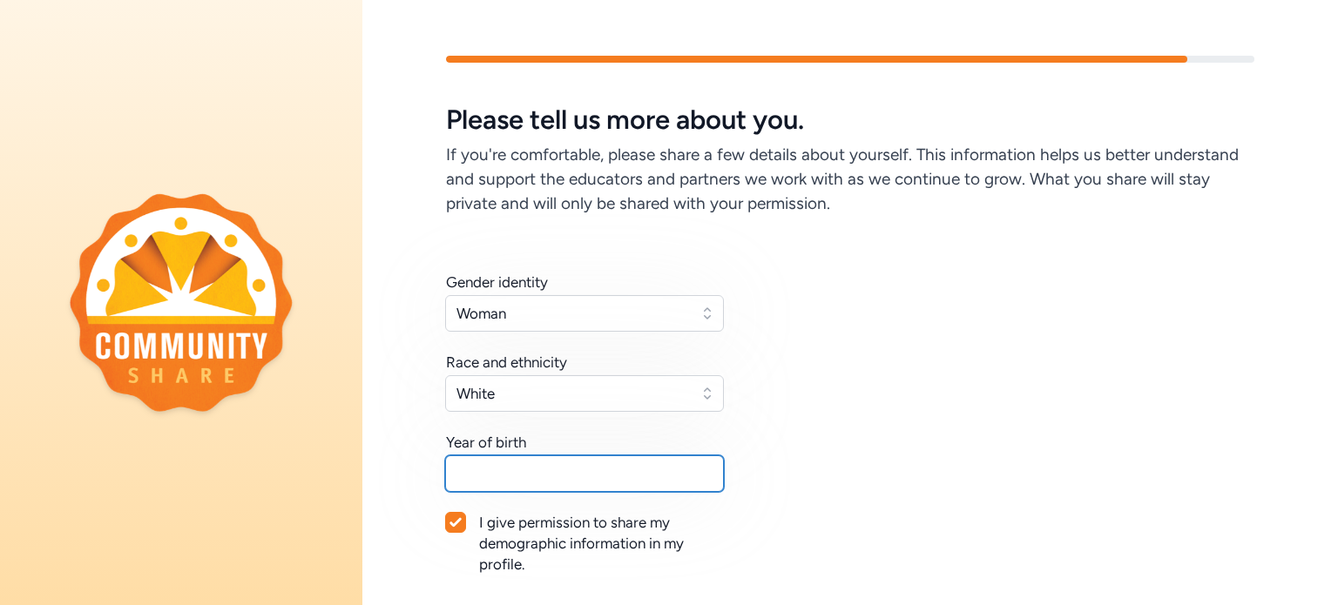
click at [530, 463] on input "text" at bounding box center [584, 473] width 279 height 37
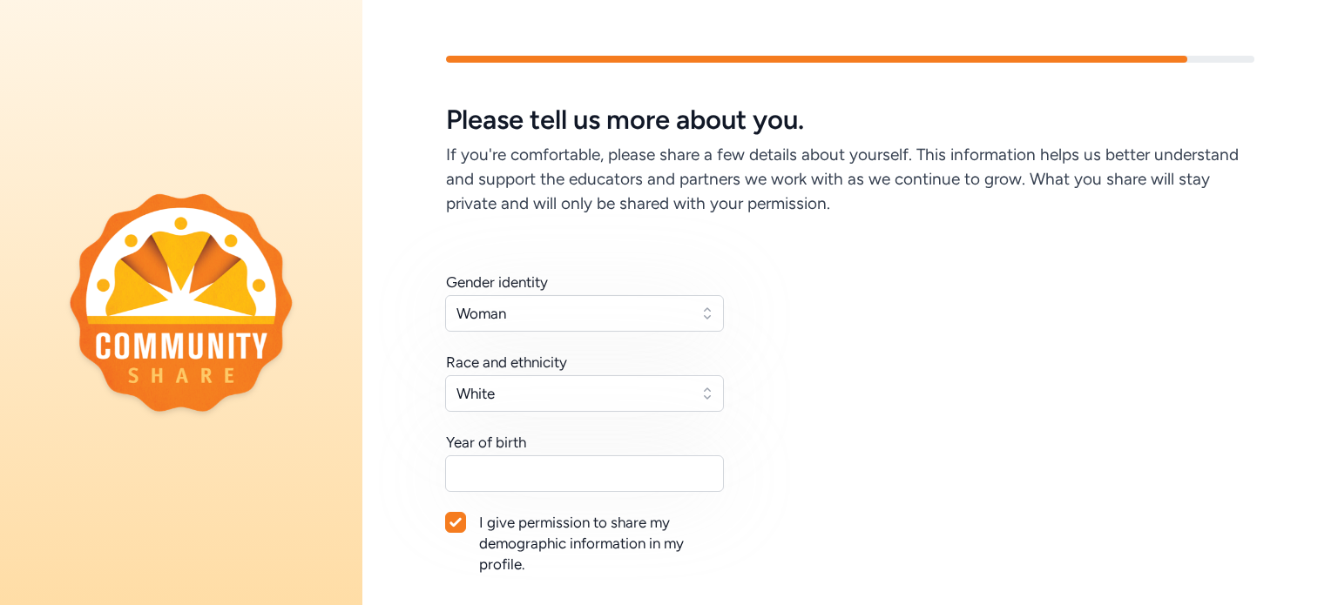
click at [888, 394] on div "Gender identity Woman Race and ethnicity [DEMOGRAPHIC_DATA] Year of birth I giv…" at bounding box center [850, 444] width 808 height 345
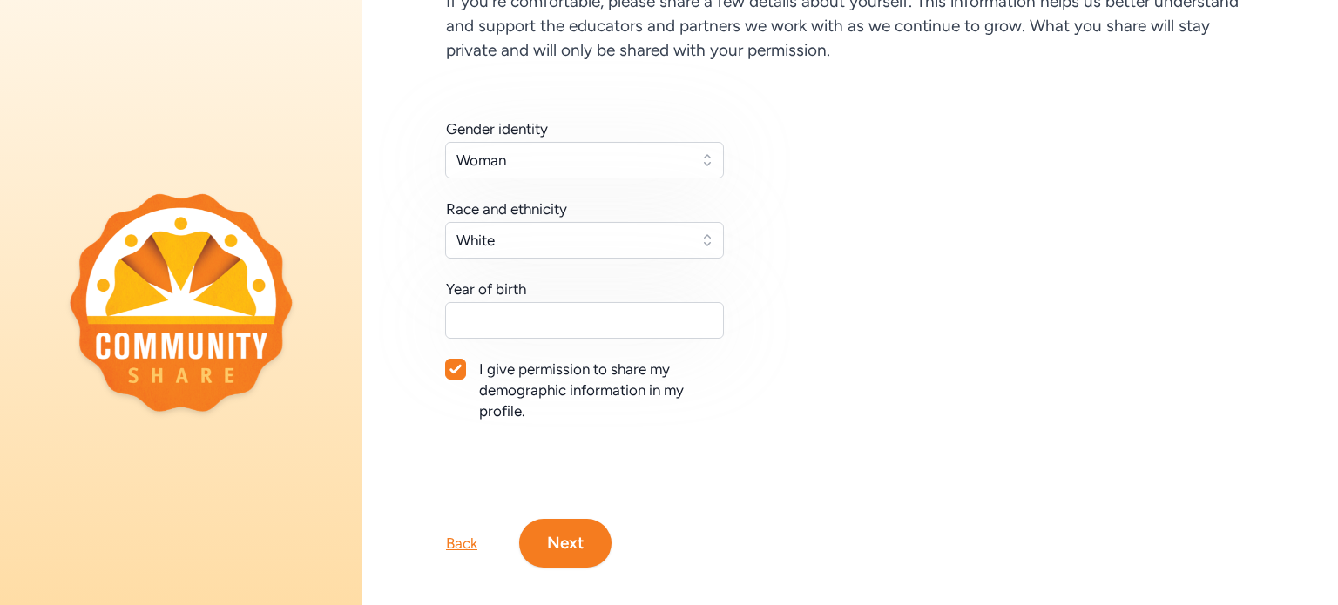
scroll to position [184, 0]
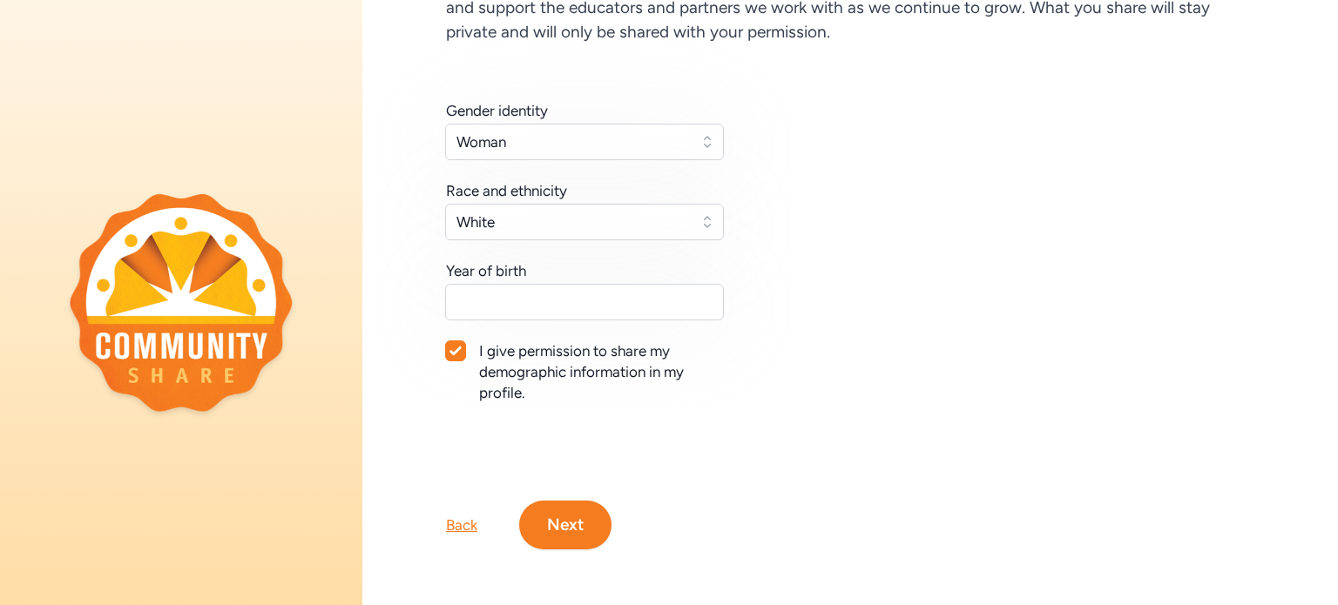
click at [591, 513] on button "Next" at bounding box center [565, 525] width 92 height 49
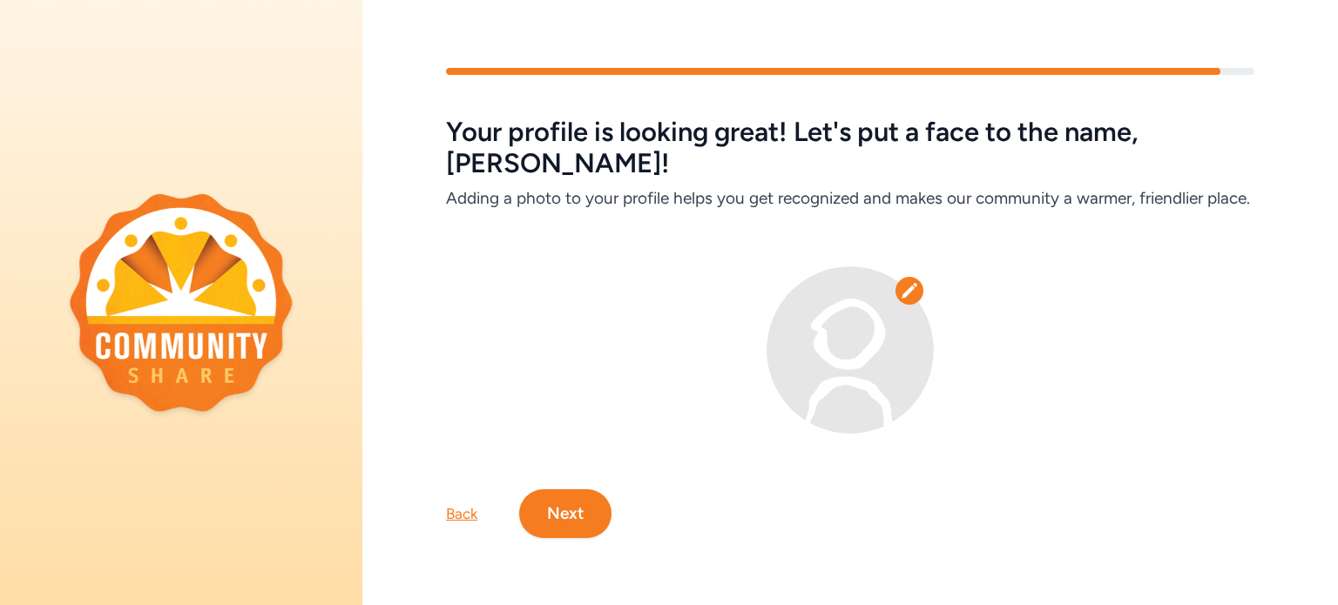
click at [584, 509] on button "Next" at bounding box center [565, 513] width 92 height 49
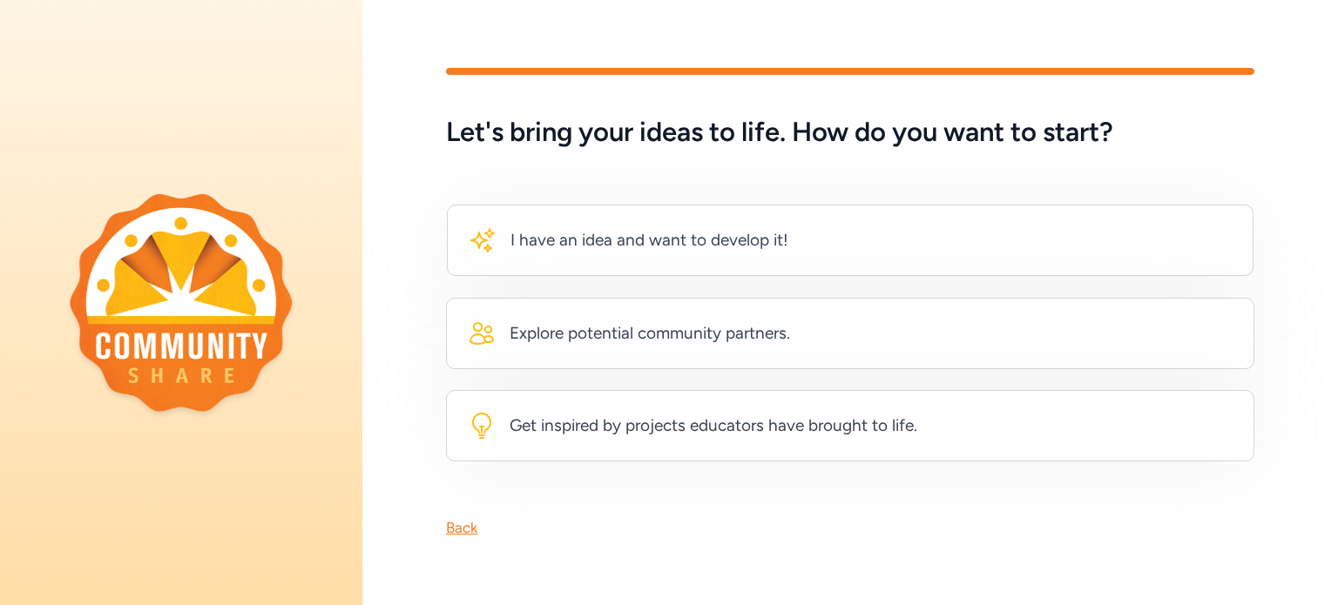
click at [460, 517] on div "Back" at bounding box center [461, 527] width 31 height 21
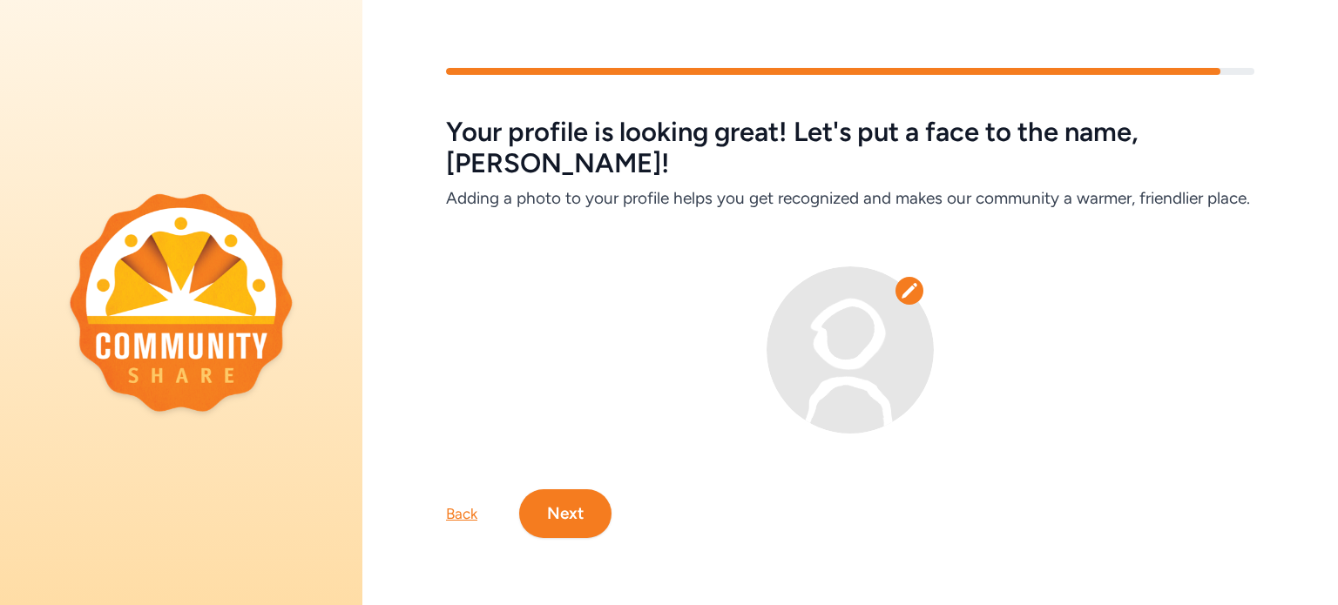
click at [900, 282] on icon at bounding box center [908, 290] width 17 height 17
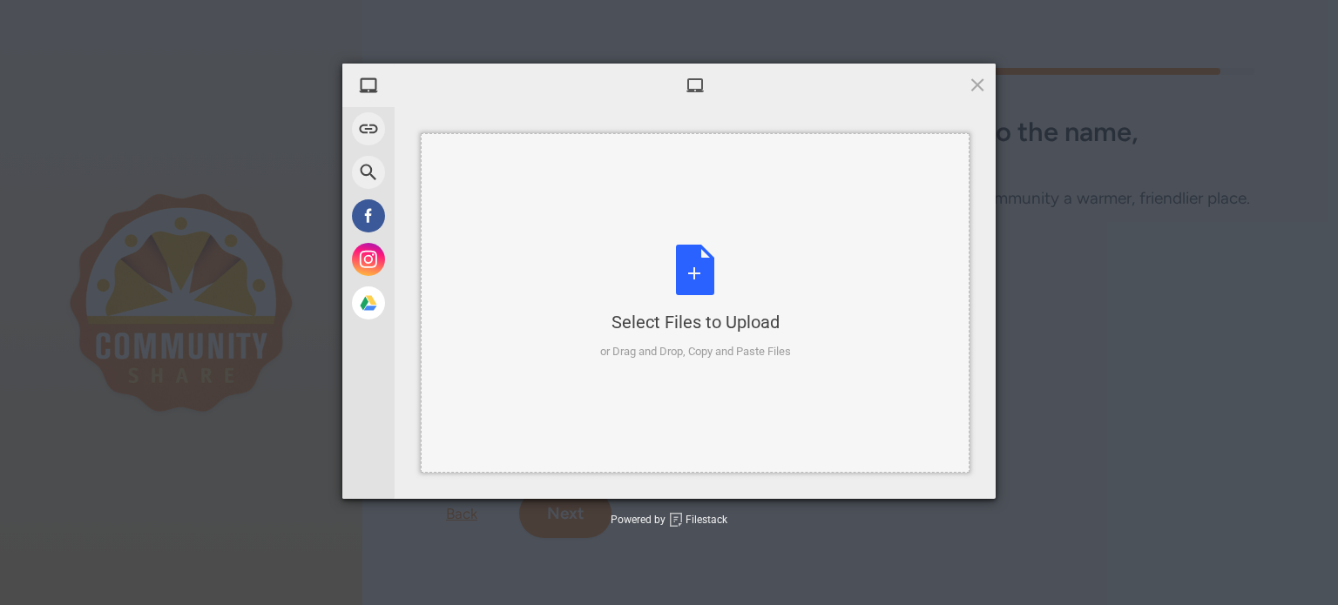
click at [698, 253] on div "Select Files to Upload or Drag and Drop, Copy and Paste Files" at bounding box center [695, 303] width 191 height 116
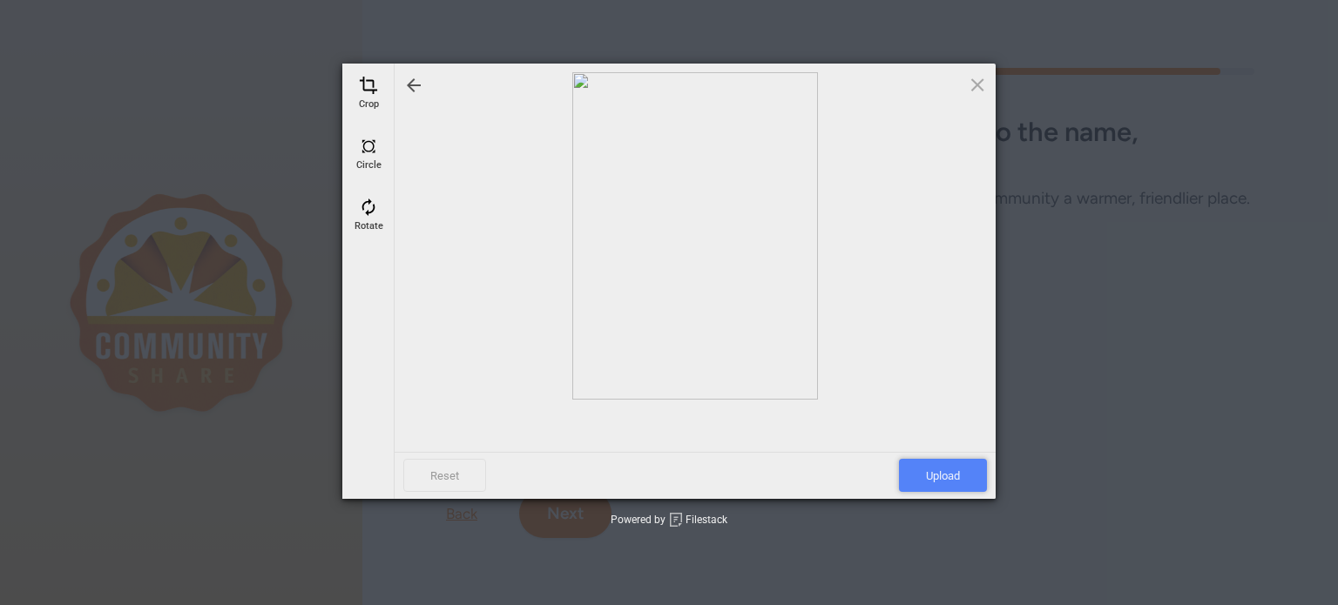
click at [955, 466] on span "Upload" at bounding box center [943, 475] width 88 height 33
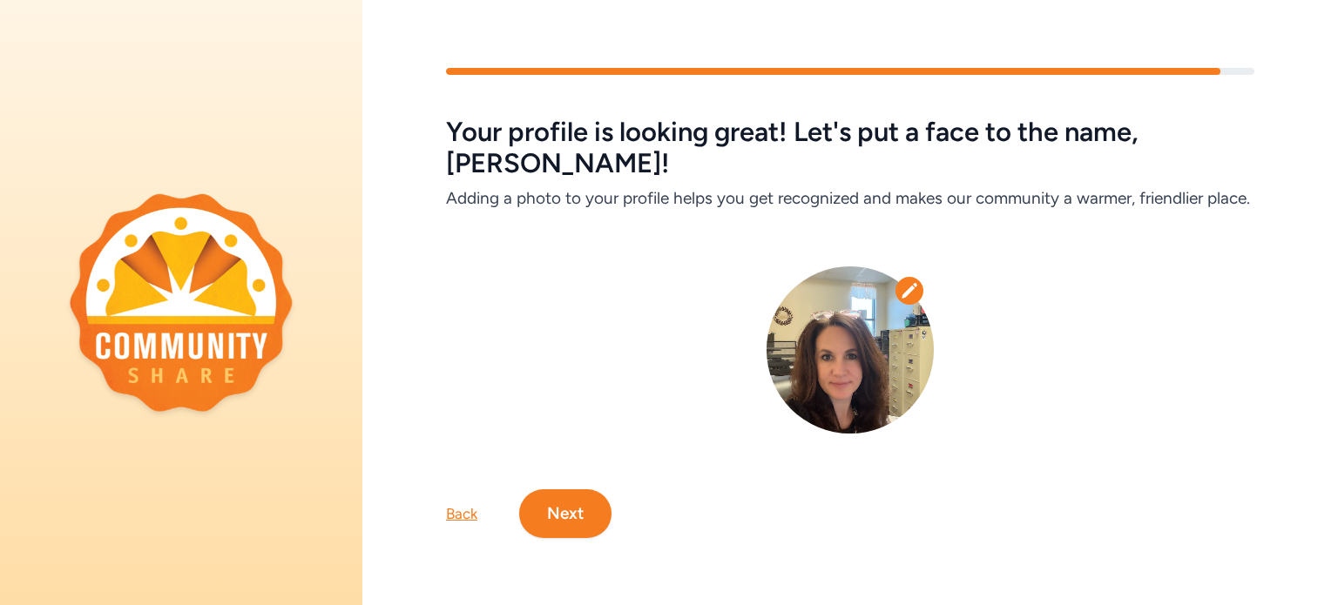
click at [907, 288] on icon at bounding box center [908, 290] width 17 height 17
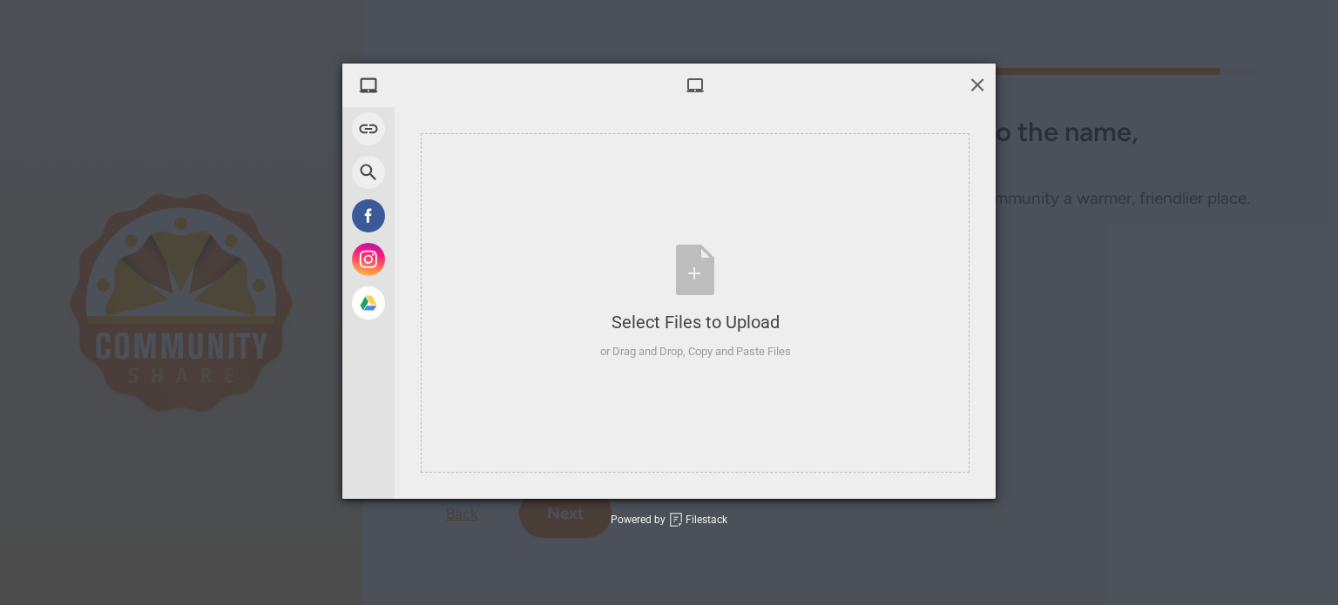
click at [970, 80] on span at bounding box center [976, 84] width 19 height 19
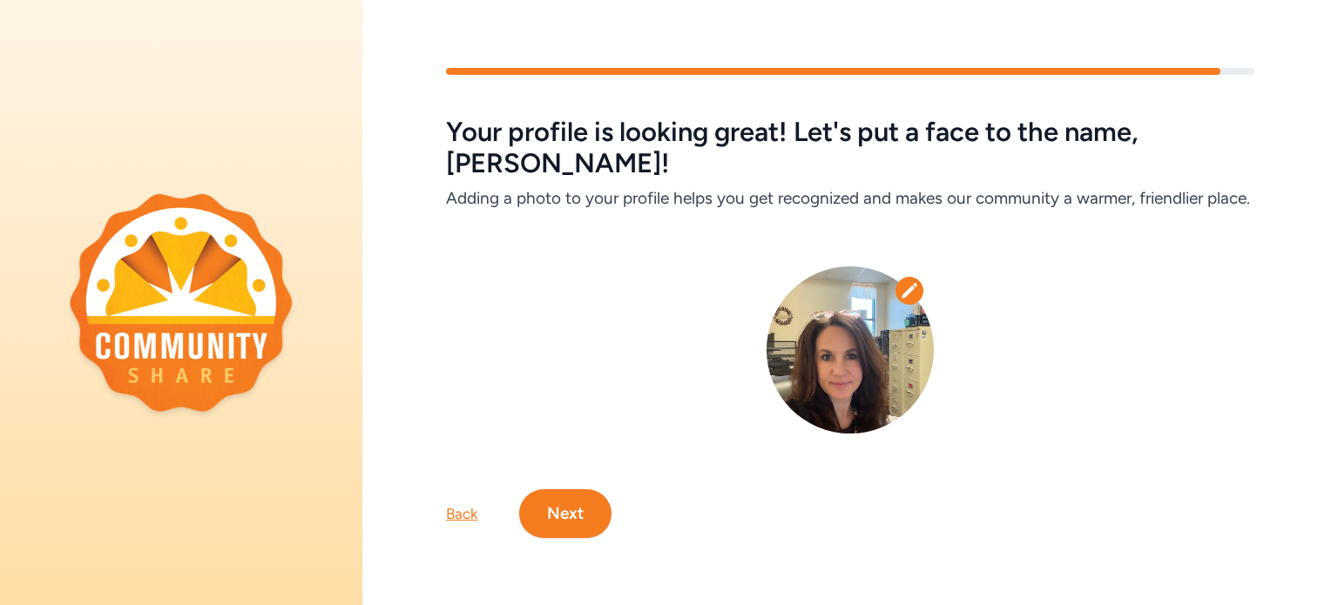
click at [573, 494] on button "Next" at bounding box center [565, 513] width 92 height 49
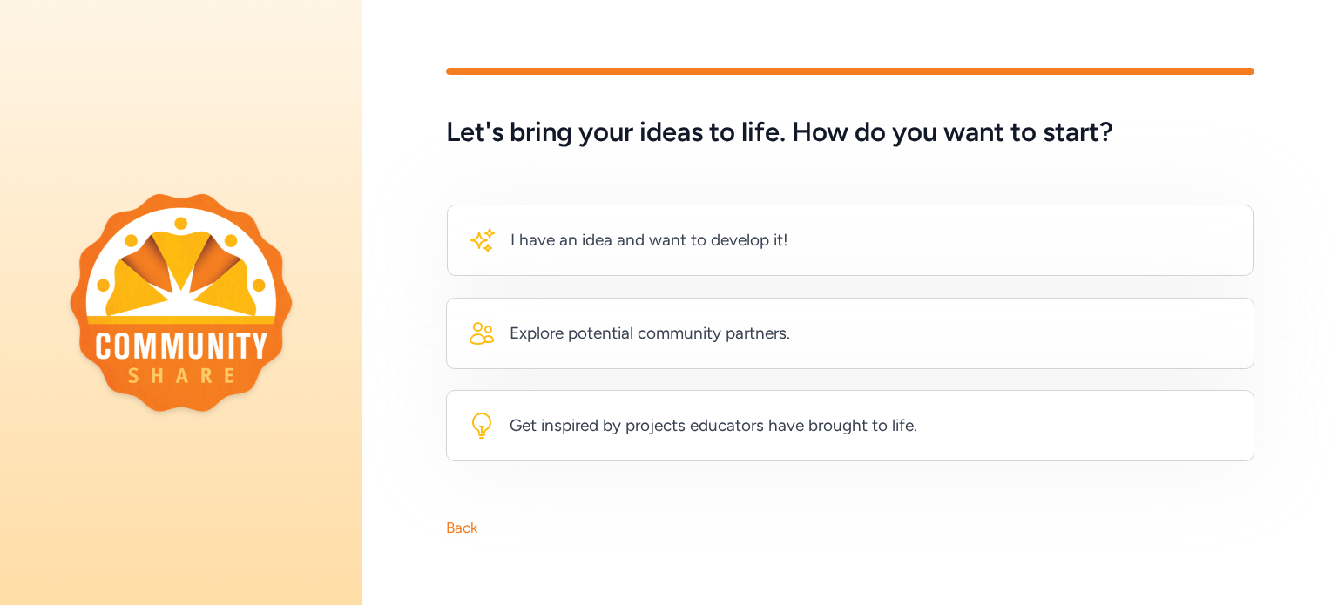
click at [1305, 171] on div "I have an idea and want to develop it! Explore potential community partners. Ge…" at bounding box center [849, 304] width 975 height 313
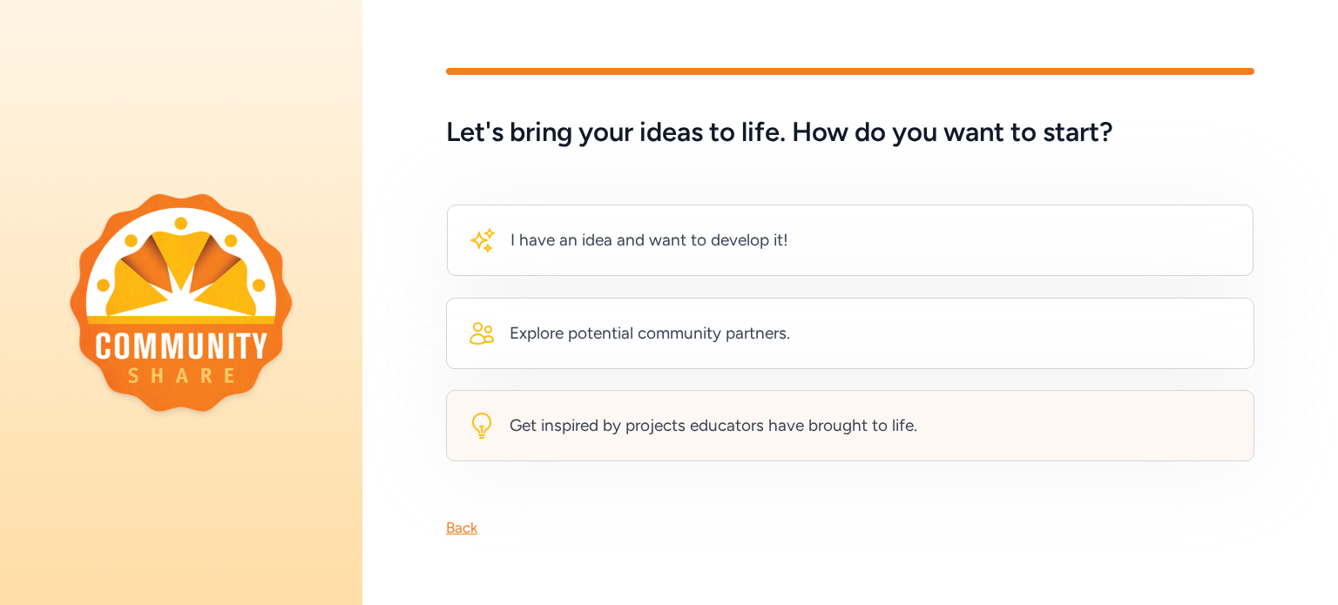
click at [812, 449] on div "Get inspired by projects educators have brought to life." at bounding box center [850, 425] width 808 height 71
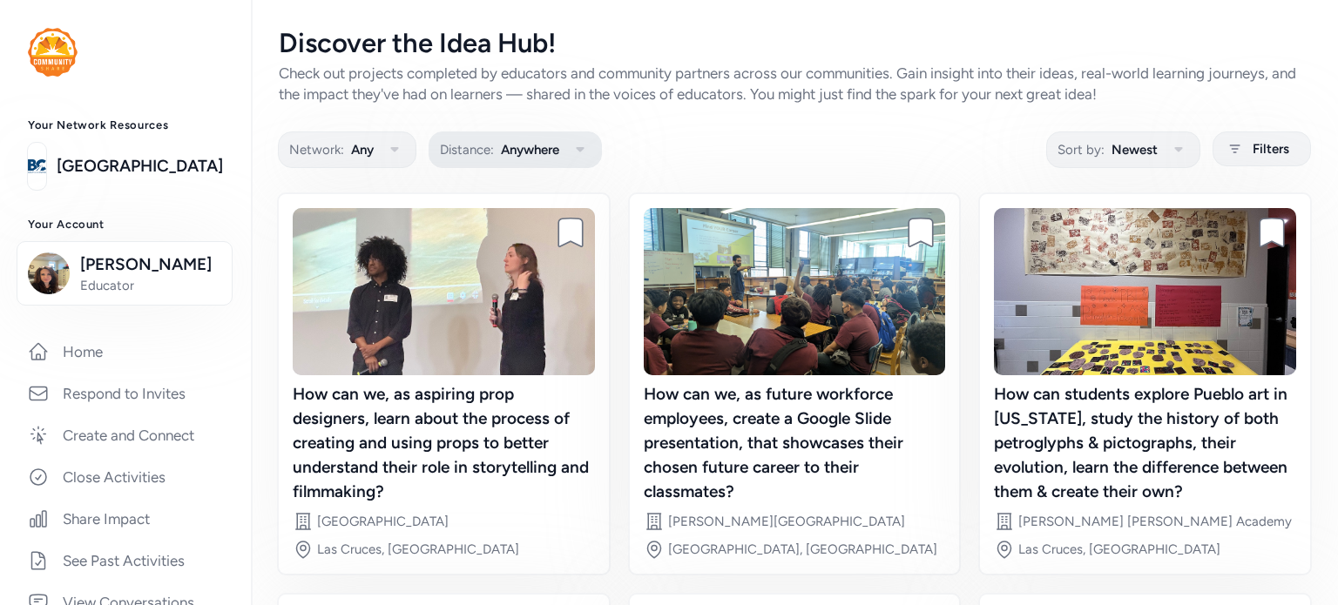
click at [570, 145] on button "Distance: Anywhere" at bounding box center [514, 149] width 173 height 37
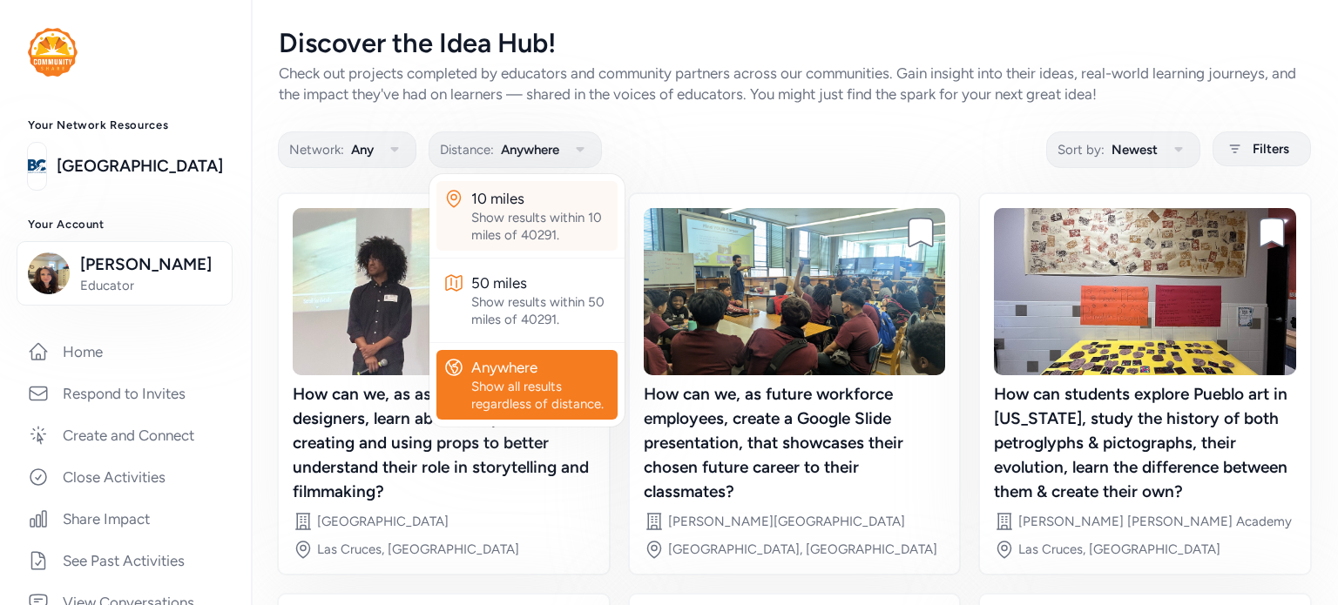
click at [534, 212] on div "Show results within 10 miles of 40291." at bounding box center [540, 226] width 139 height 35
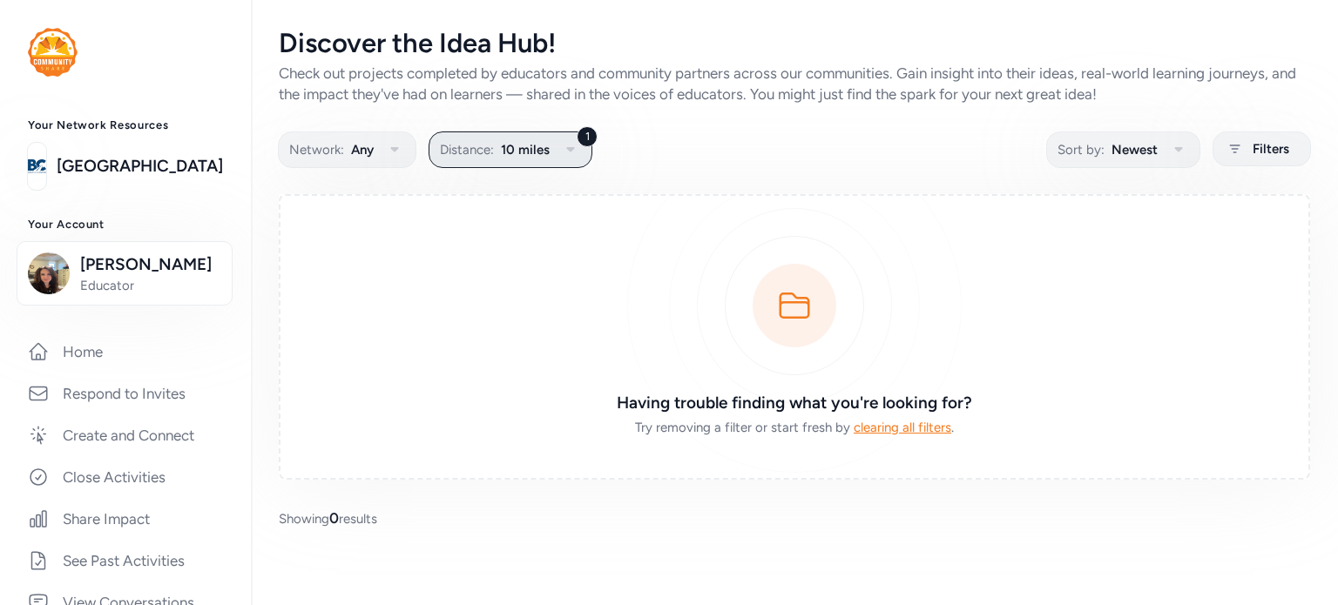
click at [530, 152] on span "10 miles" at bounding box center [525, 149] width 49 height 21
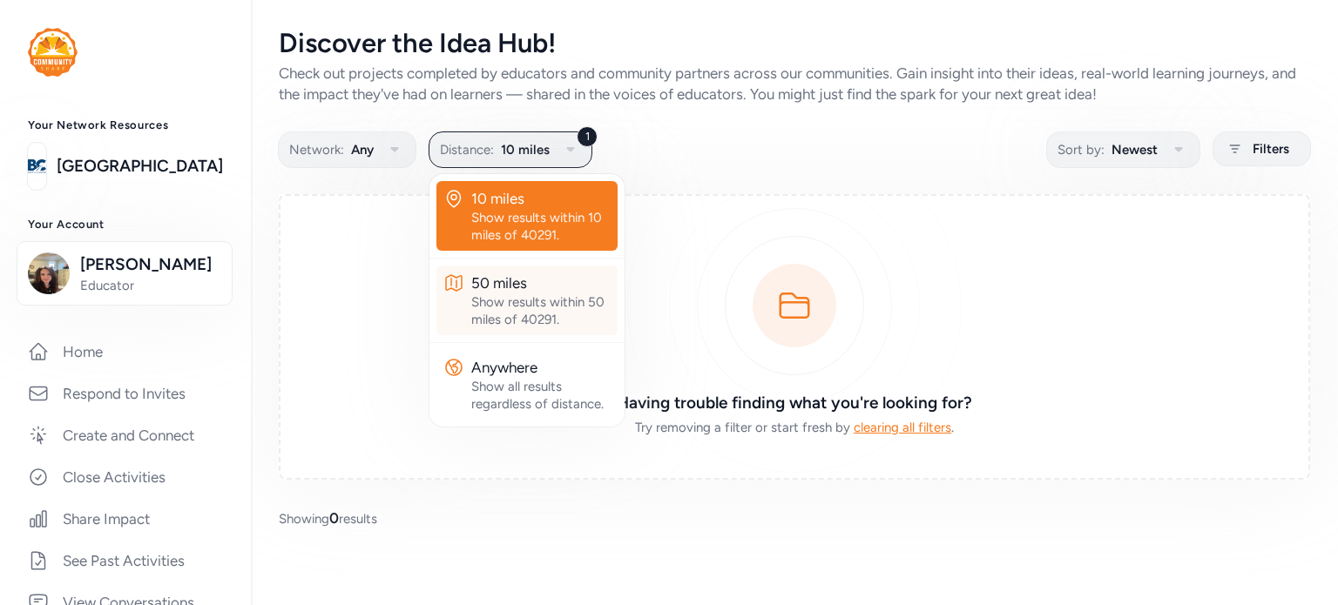
click at [510, 285] on div "50 miles" at bounding box center [540, 283] width 139 height 21
